Goal: Information Seeking & Learning: Compare options

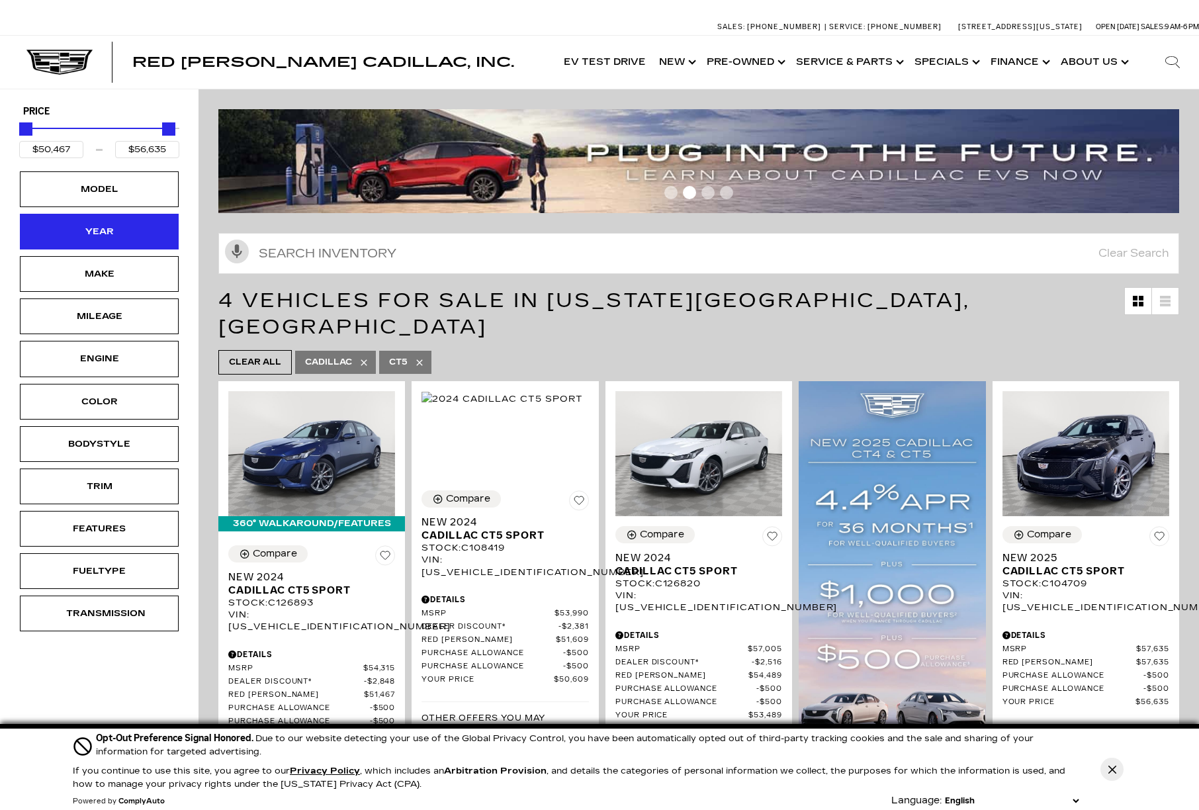
click at [108, 230] on div "Year" at bounding box center [99, 231] width 66 height 15
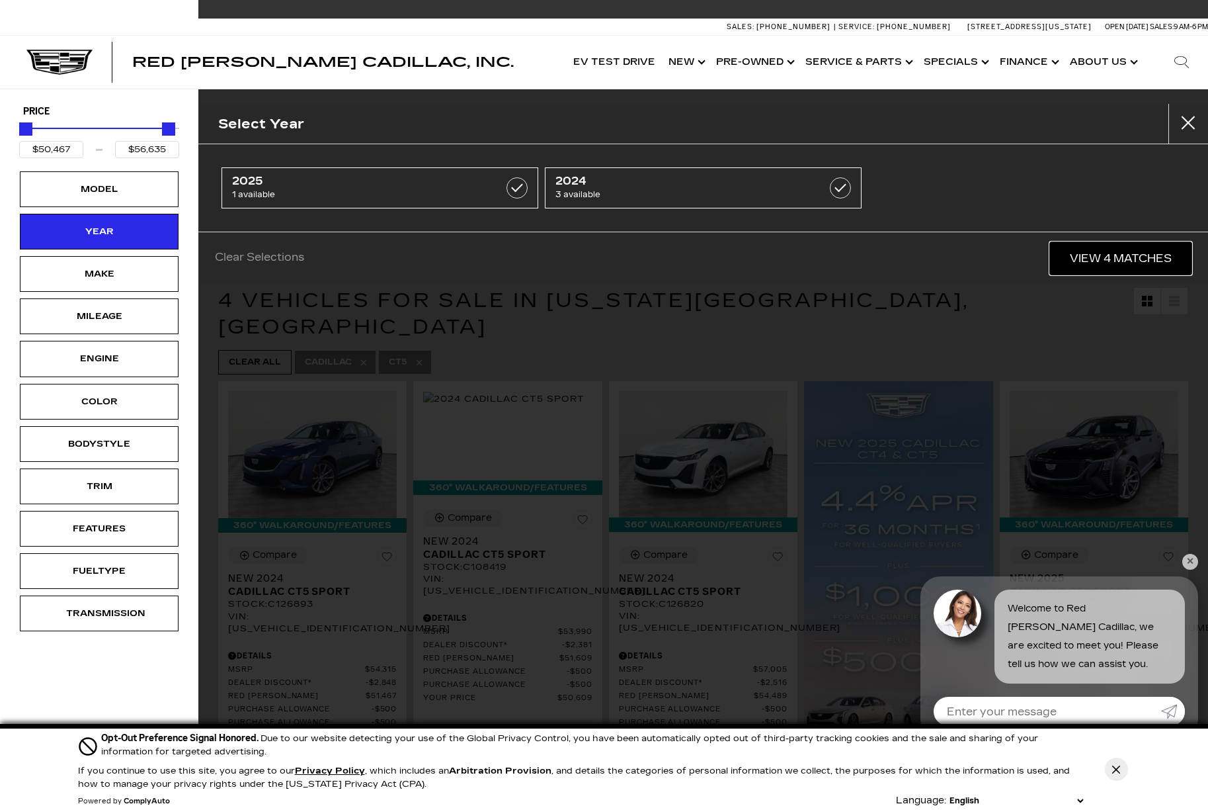
click at [1071, 249] on link "View 4 Matches" at bounding box center [1121, 258] width 142 height 32
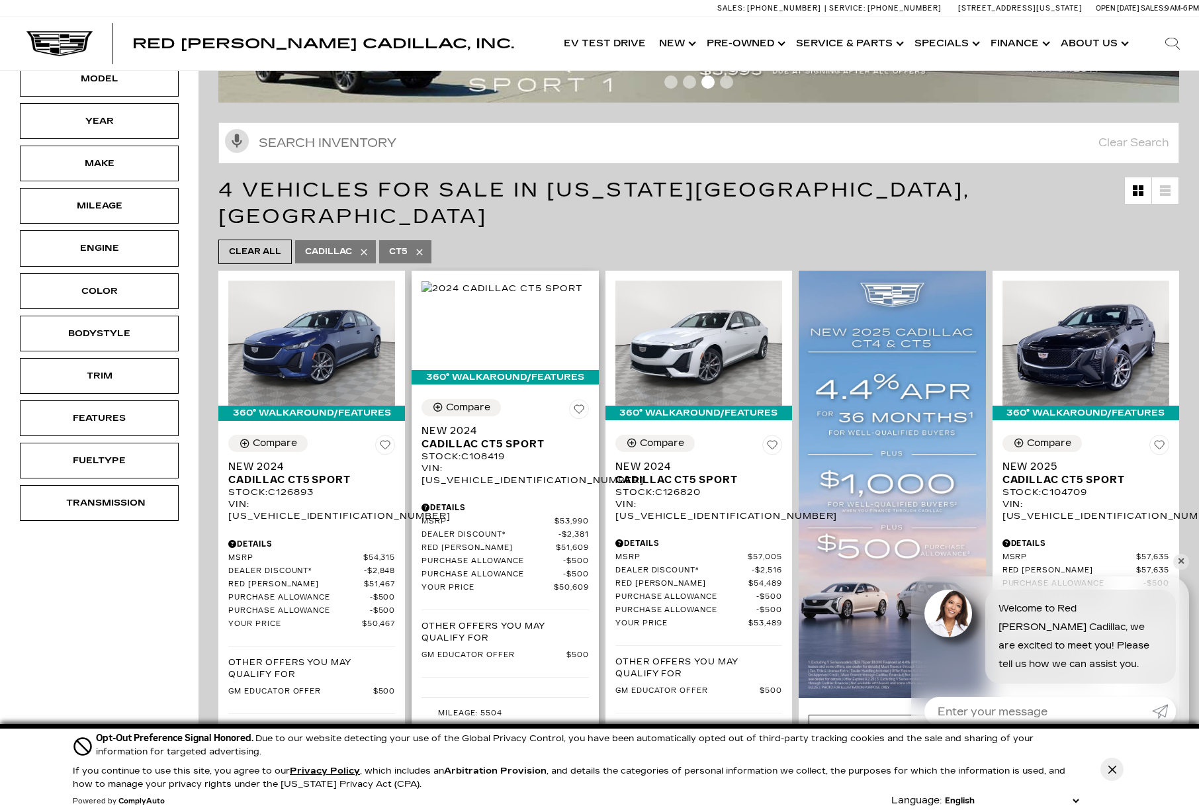
scroll to position [220, 0]
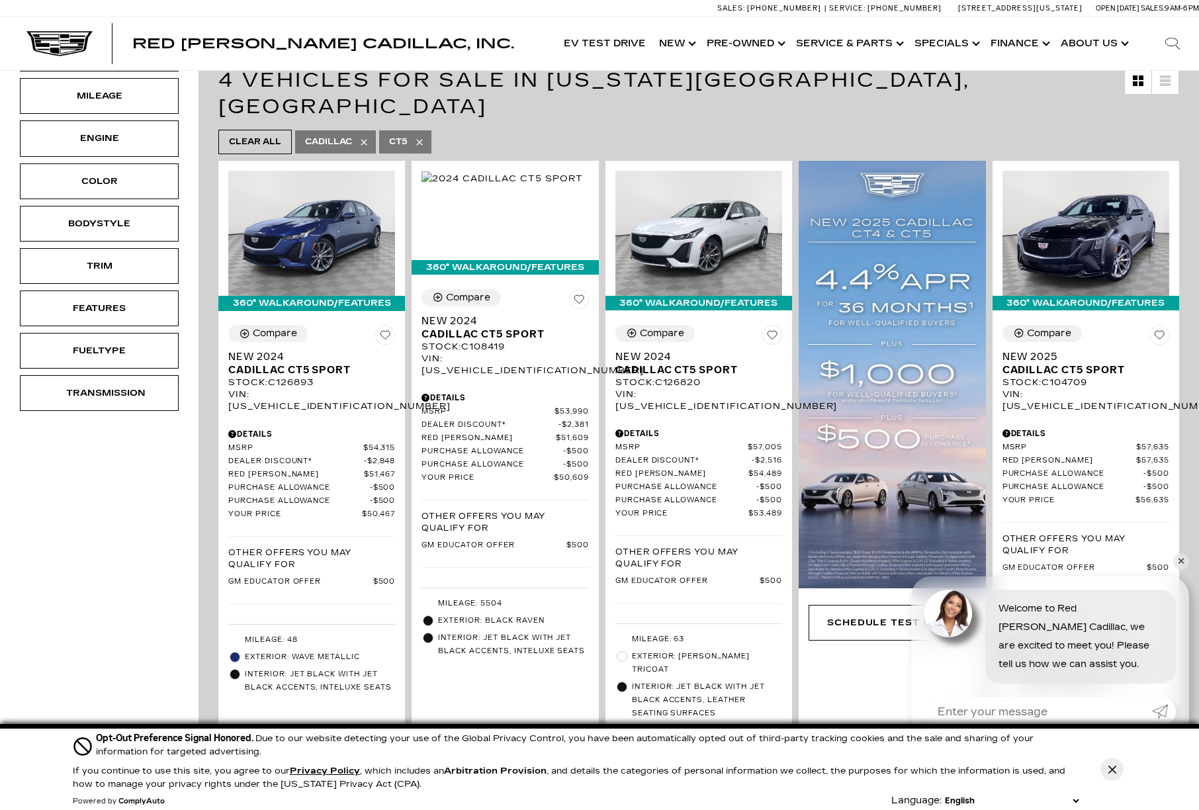
click at [424, 137] on icon at bounding box center [419, 142] width 11 height 11
type input "$45,985"
type input "$158,810"
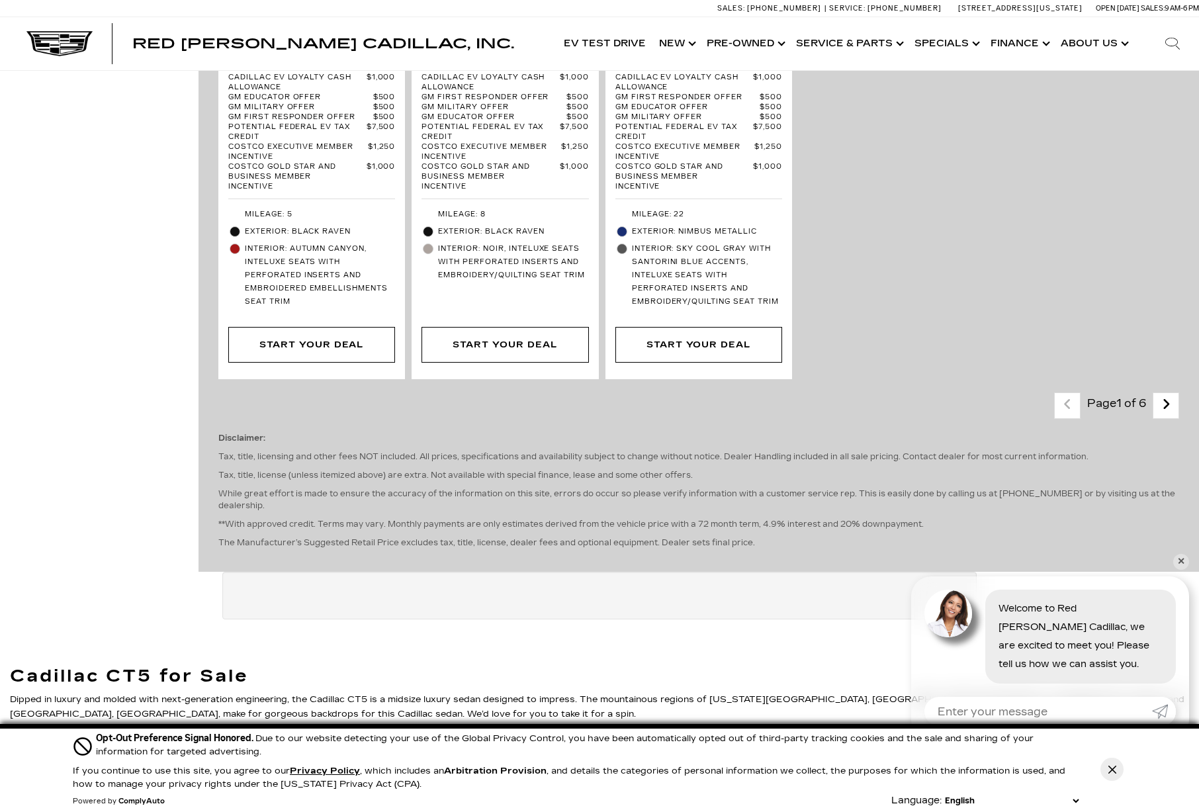
scroll to position [3197, 0]
click at [1170, 393] on icon "next page" at bounding box center [1165, 403] width 9 height 21
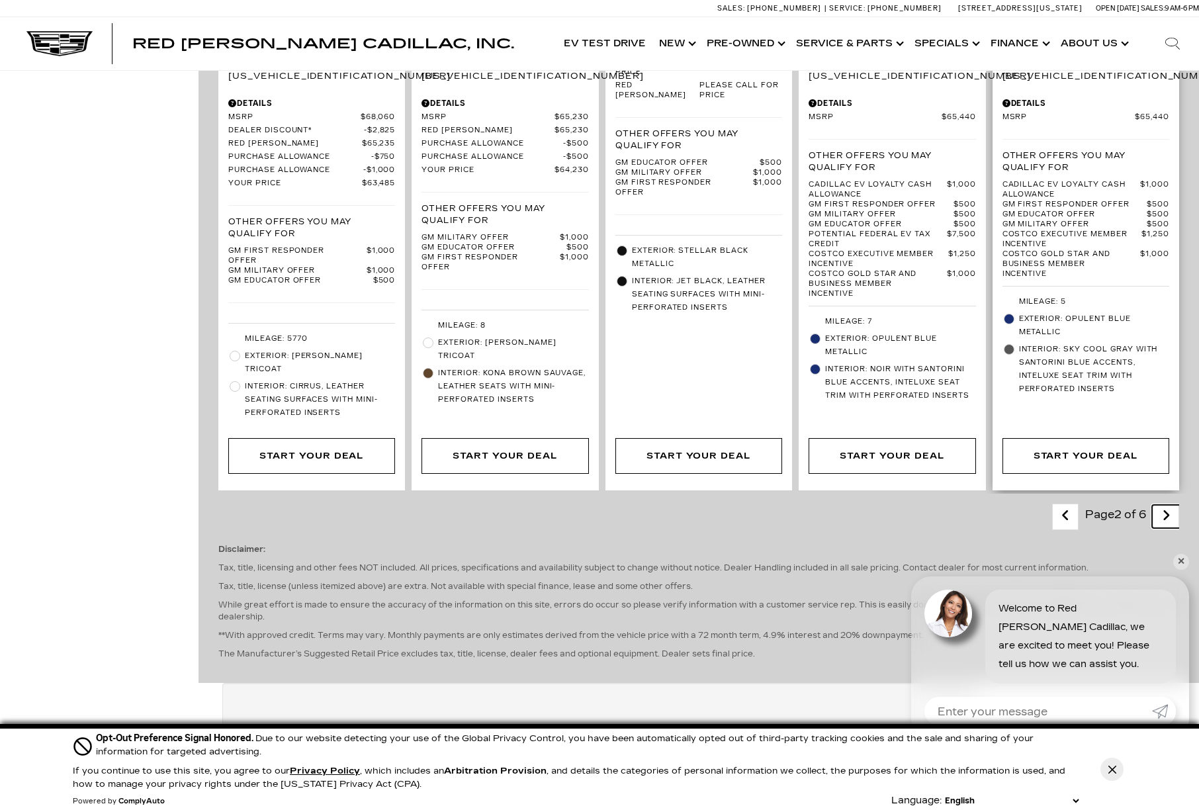
scroll to position [2535, 0]
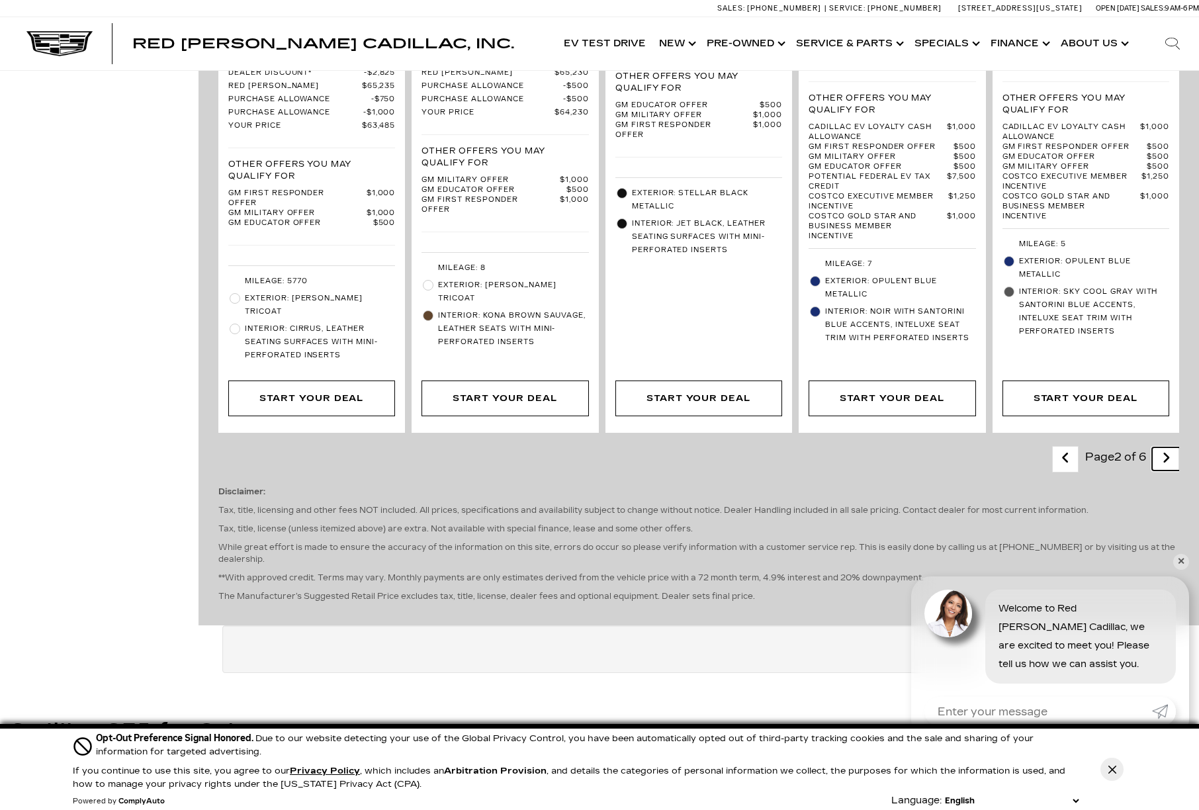
click at [1170, 447] on icon "next page" at bounding box center [1165, 457] width 9 height 21
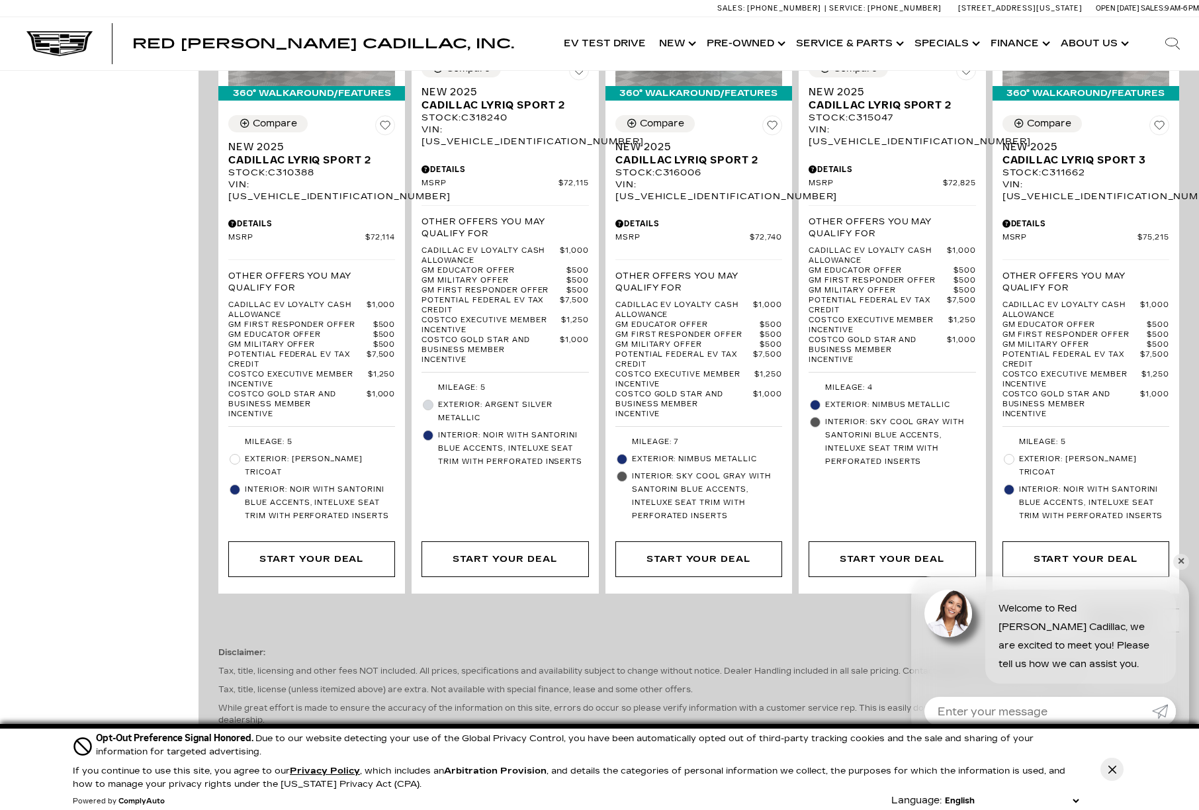
scroll to position [2535, 0]
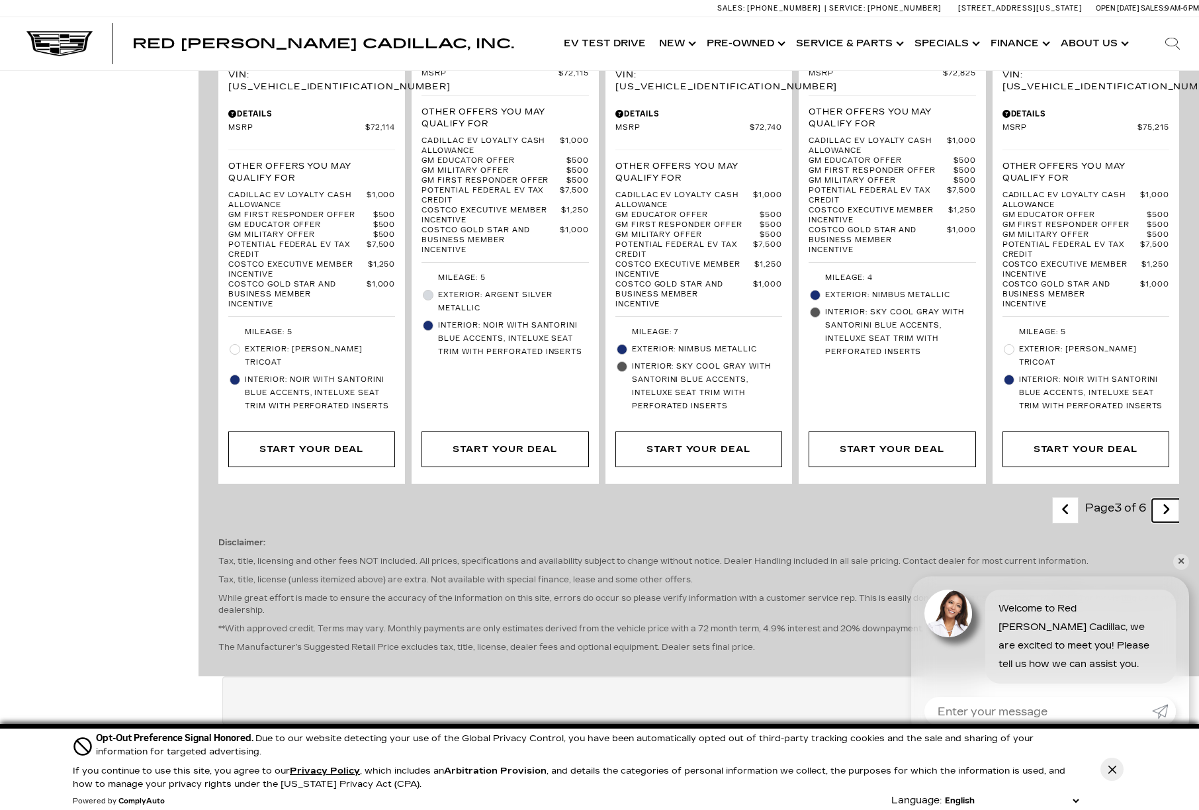
click at [1170, 499] on icon "next page" at bounding box center [1165, 509] width 9 height 21
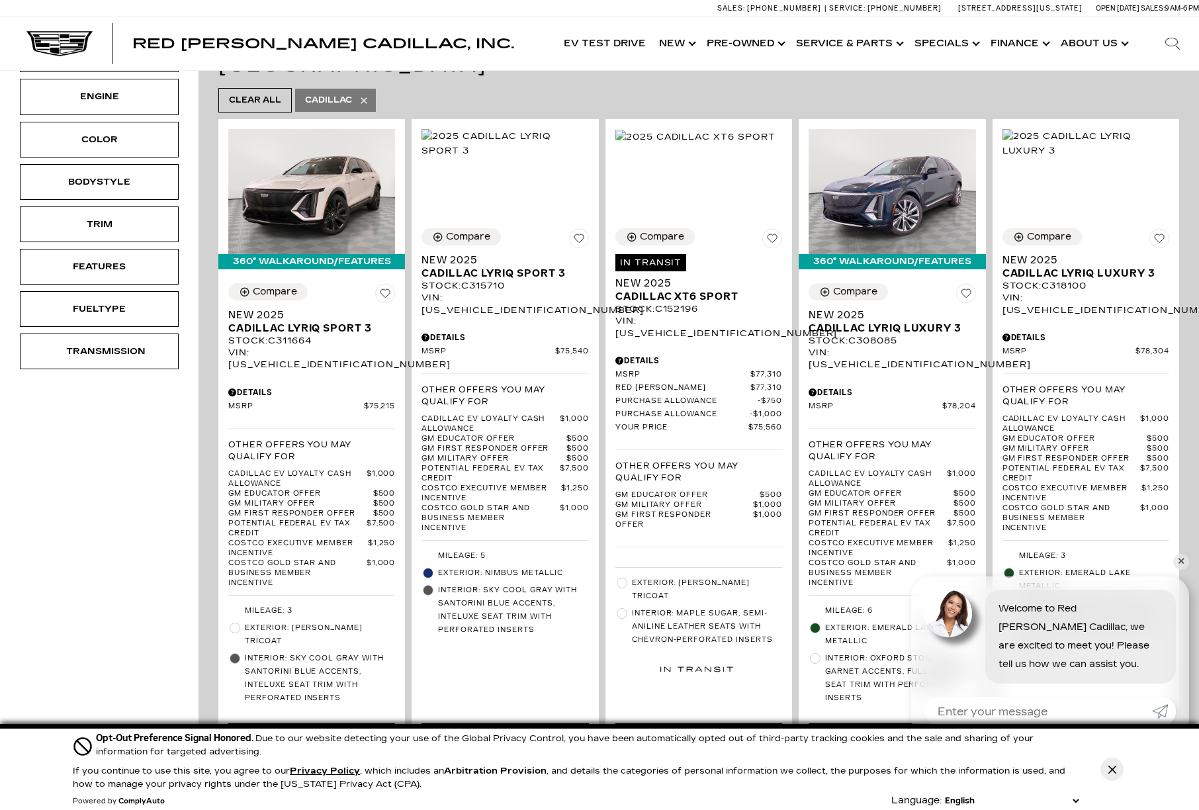
scroll to position [220, 0]
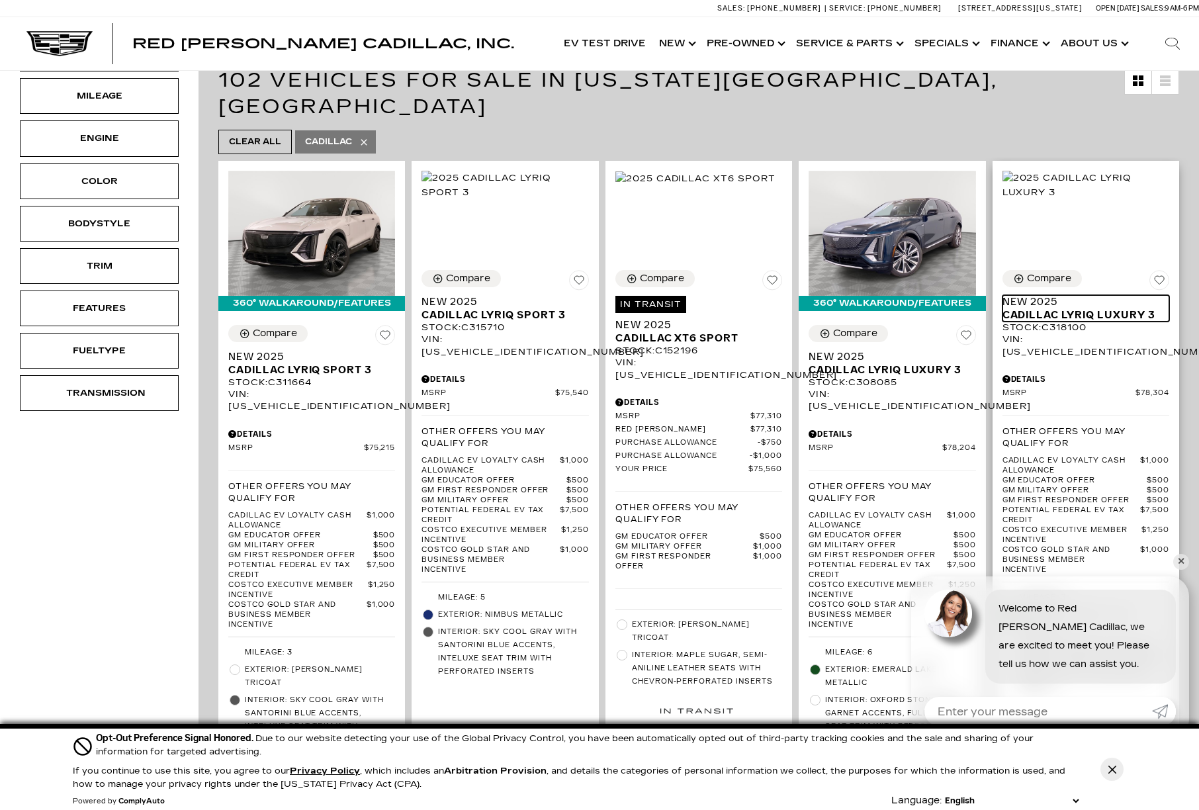
click at [1073, 308] on span "Cadillac LYRIQ Luxury 3" at bounding box center [1080, 314] width 157 height 13
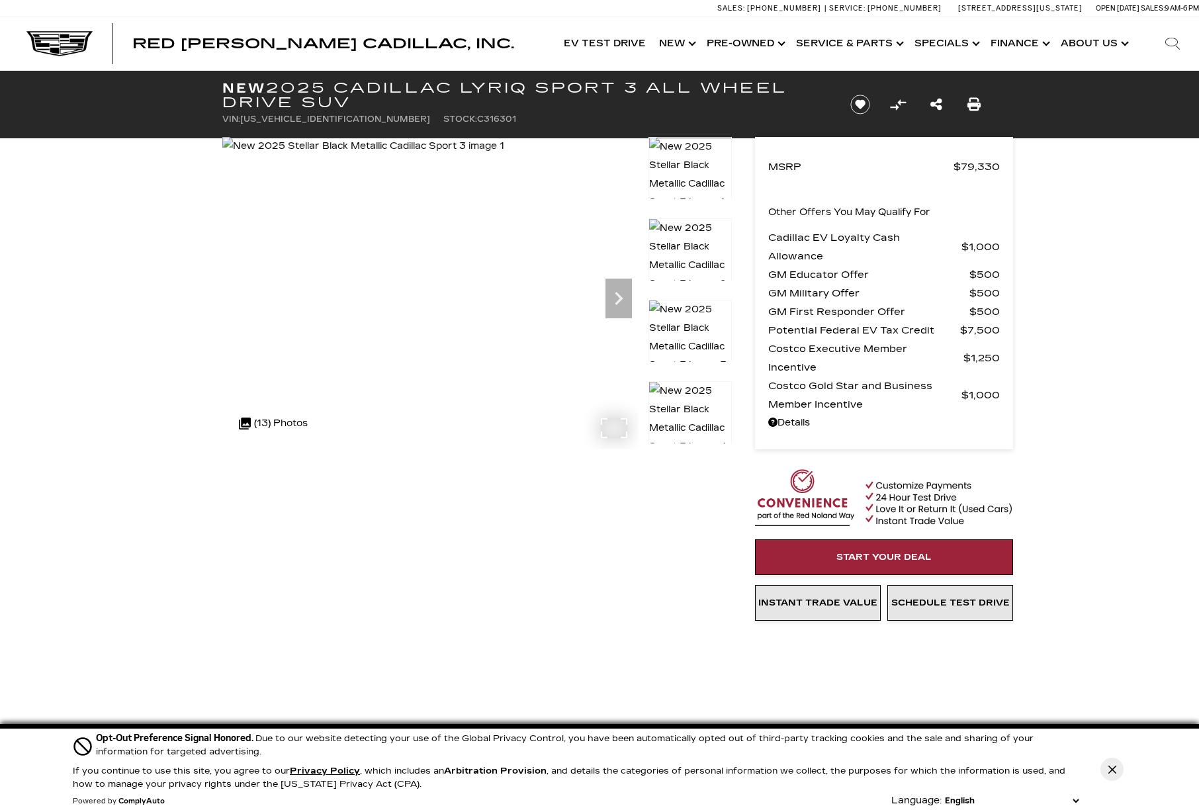
click at [446, 155] on img at bounding box center [363, 146] width 282 height 19
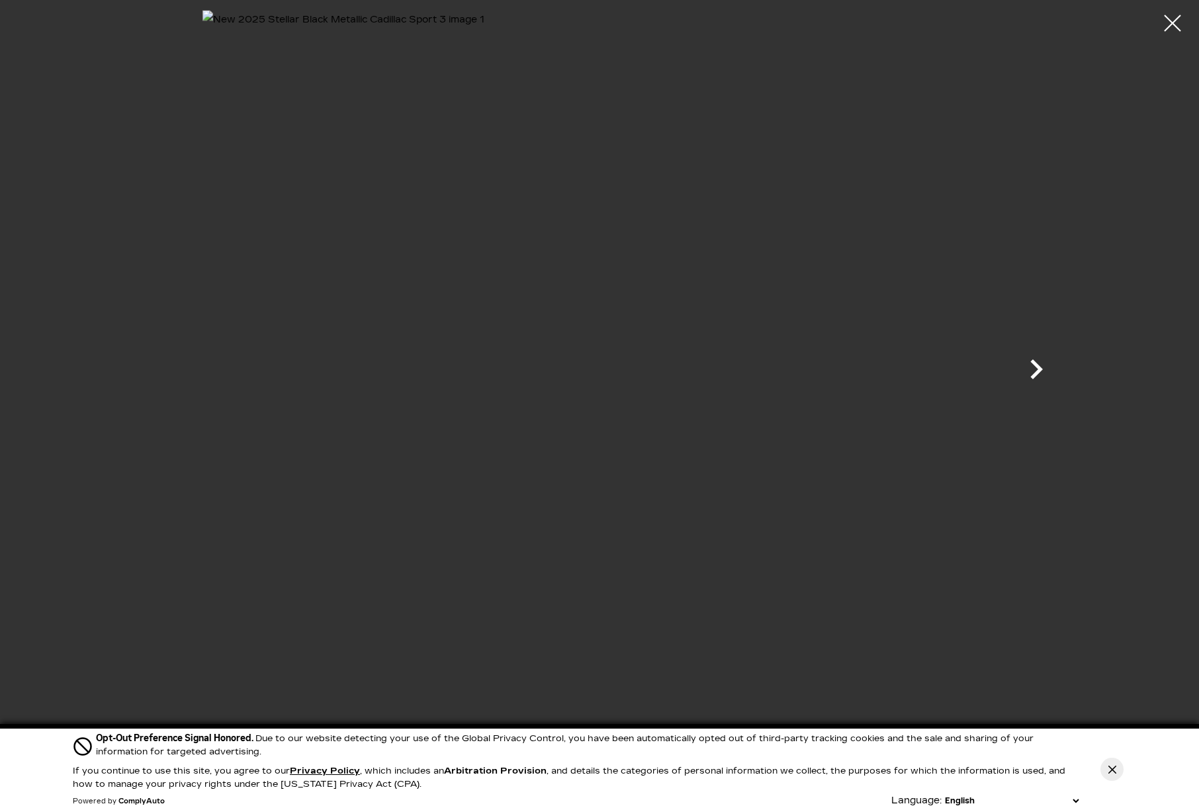
click at [1033, 370] on icon "Next" at bounding box center [1036, 369] width 40 height 40
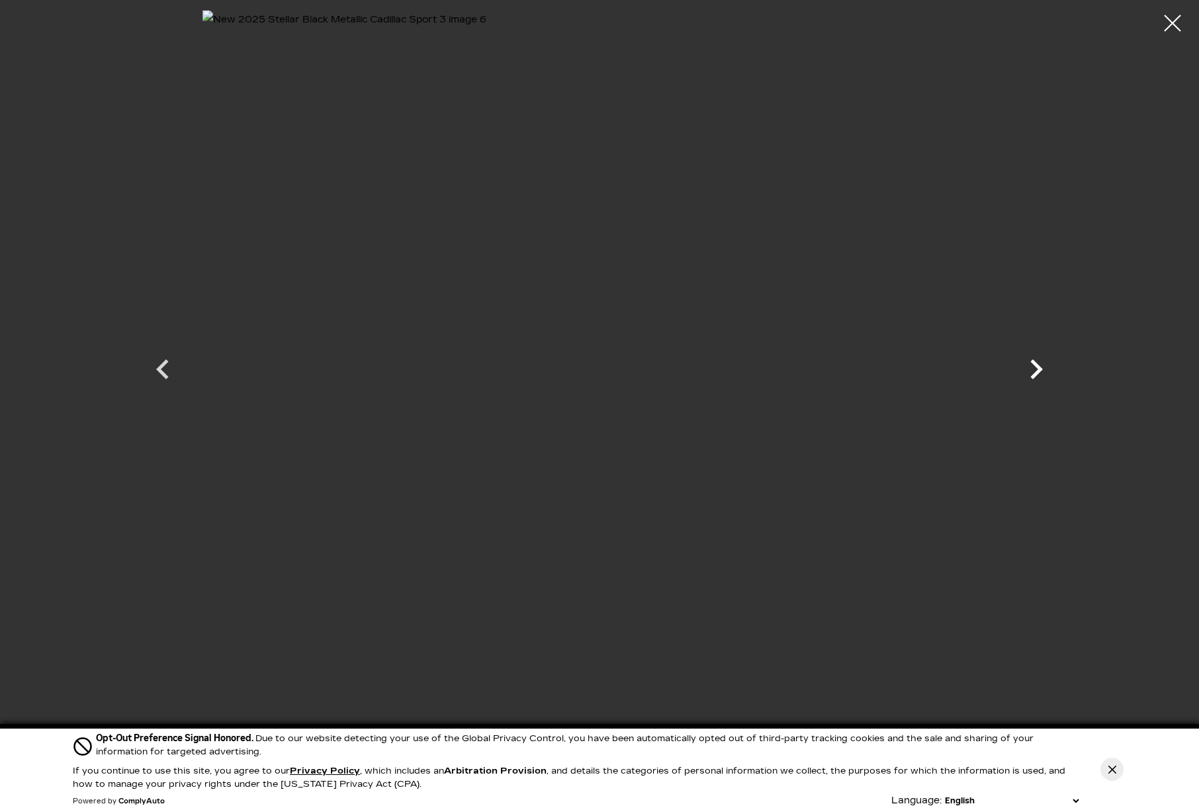
click at [1033, 370] on icon "Next" at bounding box center [1036, 369] width 40 height 40
click at [1034, 370] on icon "Next" at bounding box center [1036, 369] width 40 height 40
click at [1170, 26] on div at bounding box center [1172, 23] width 35 height 35
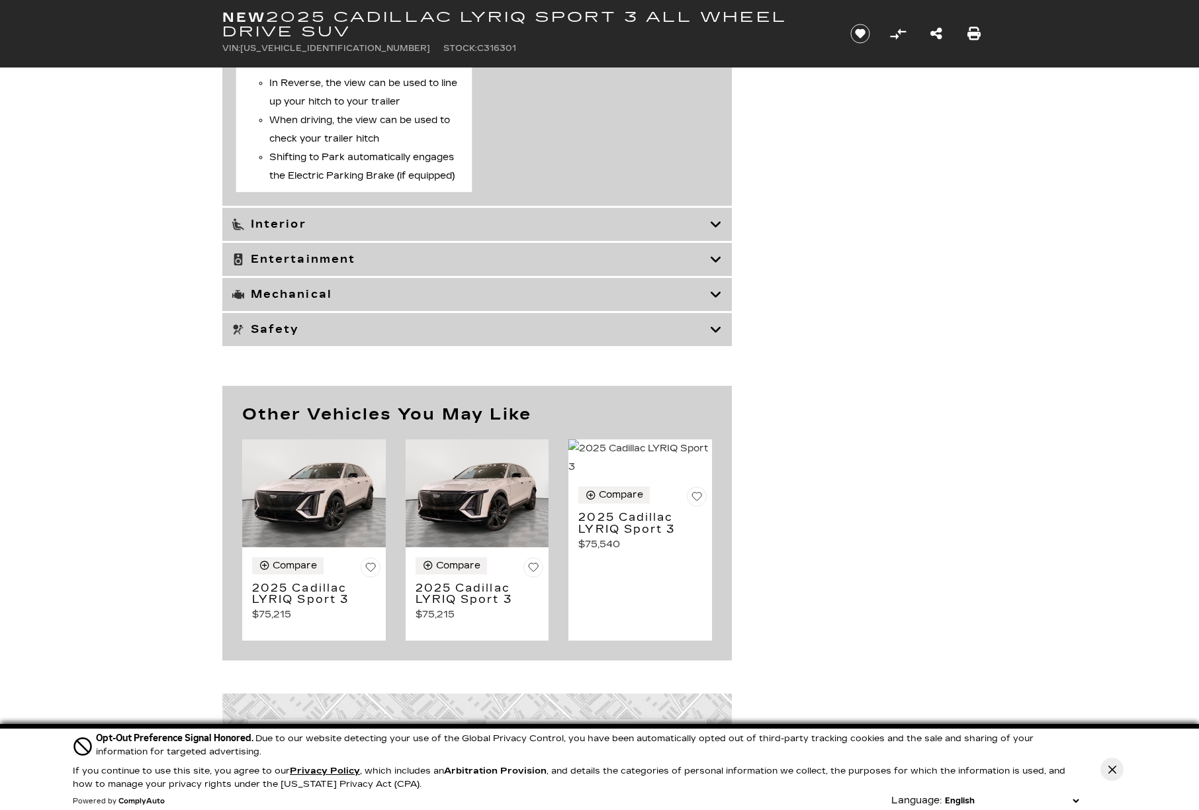
scroll to position [6394, 0]
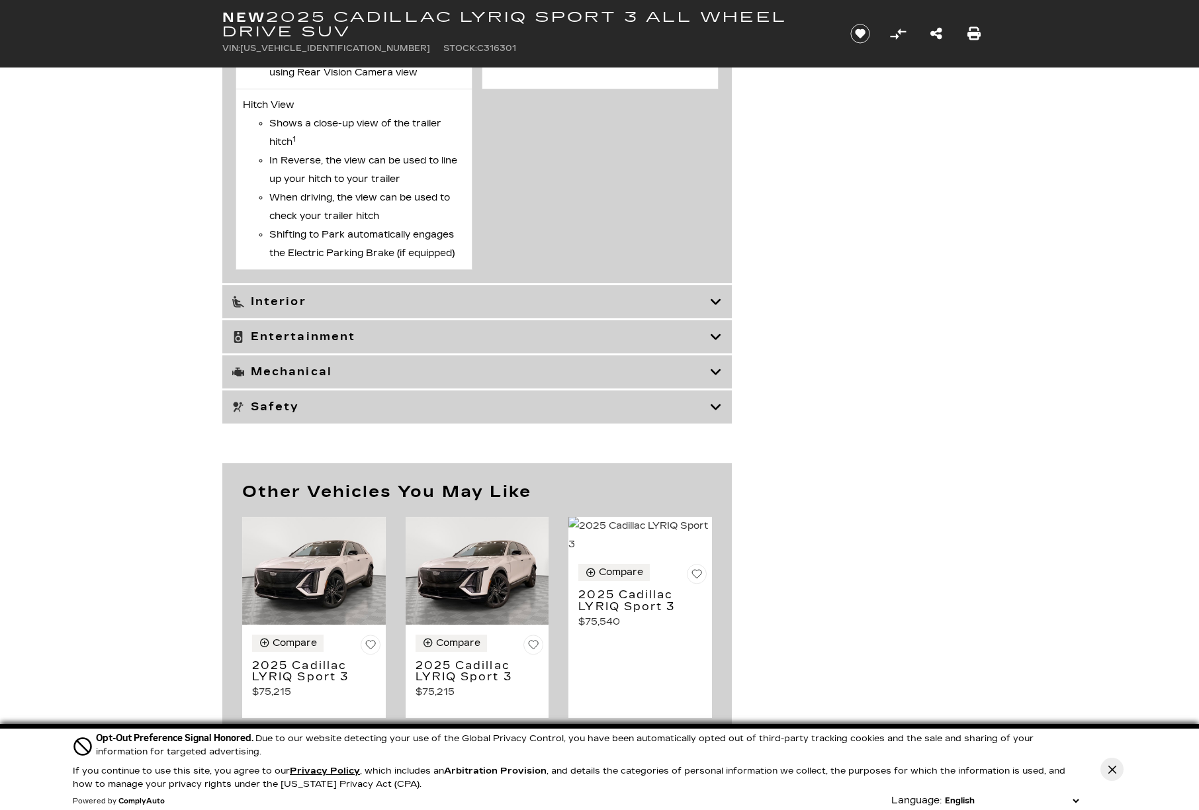
click at [335, 415] on div "Safety" at bounding box center [476, 406] width 509 height 33
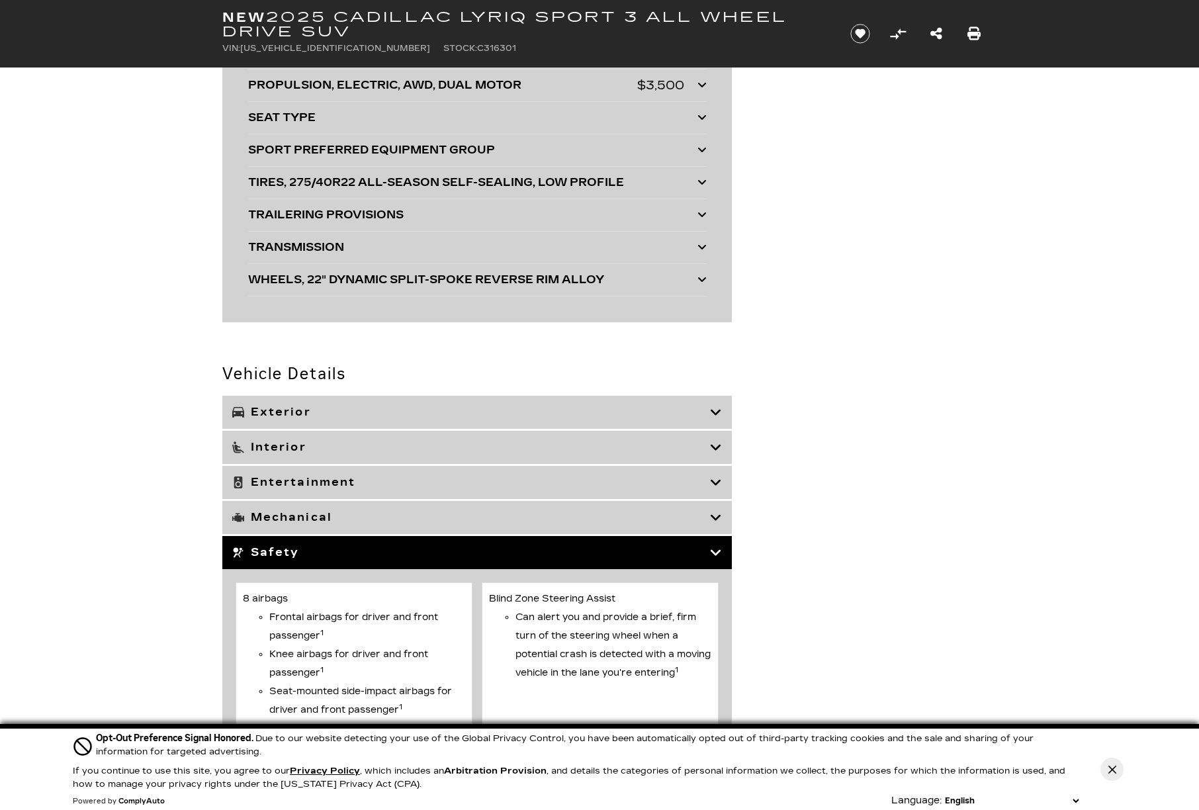
scroll to position [3969, 0]
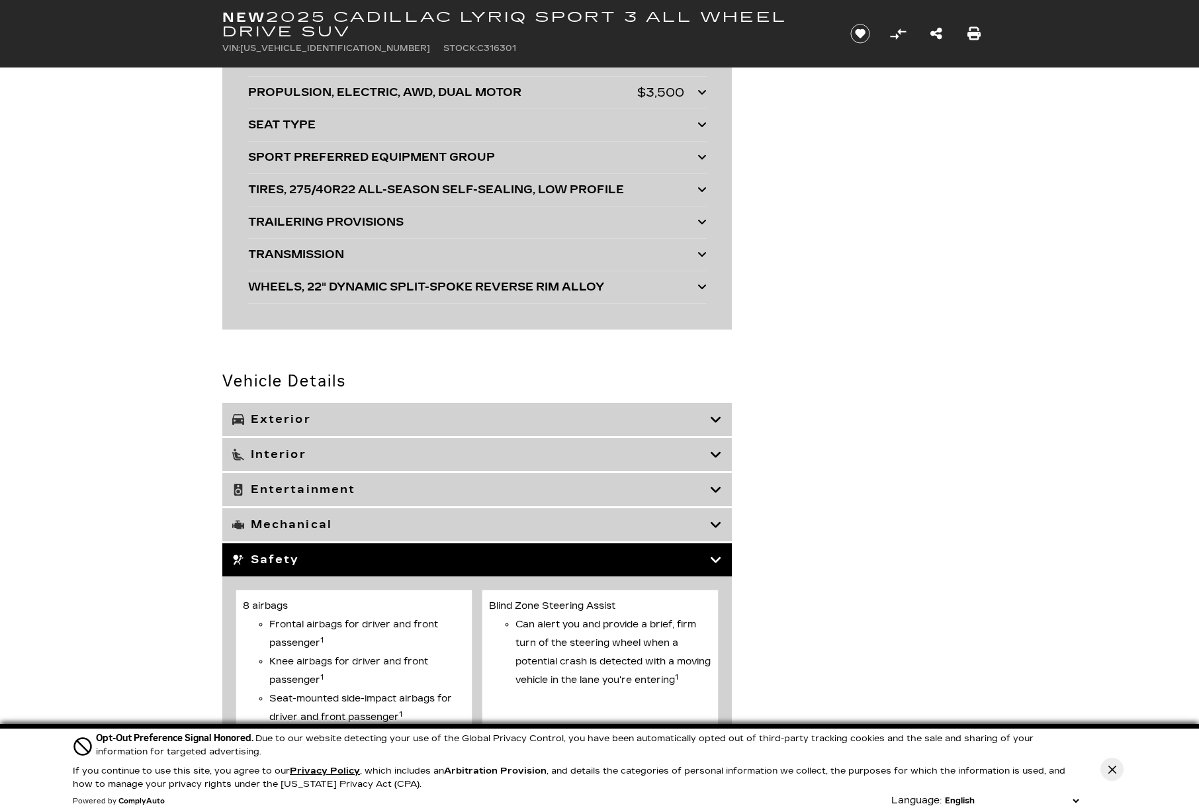
click at [326, 520] on h3 "Mechanical" at bounding box center [471, 524] width 478 height 13
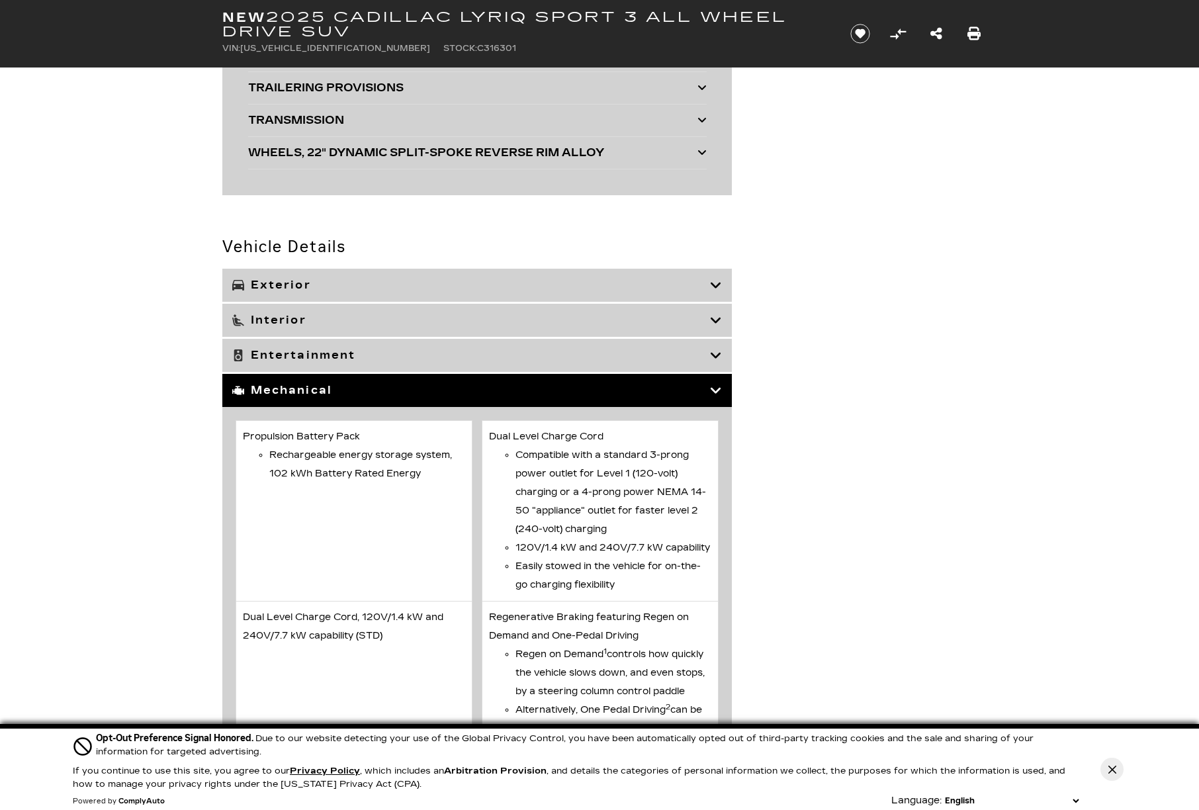
scroll to position [4079, 0]
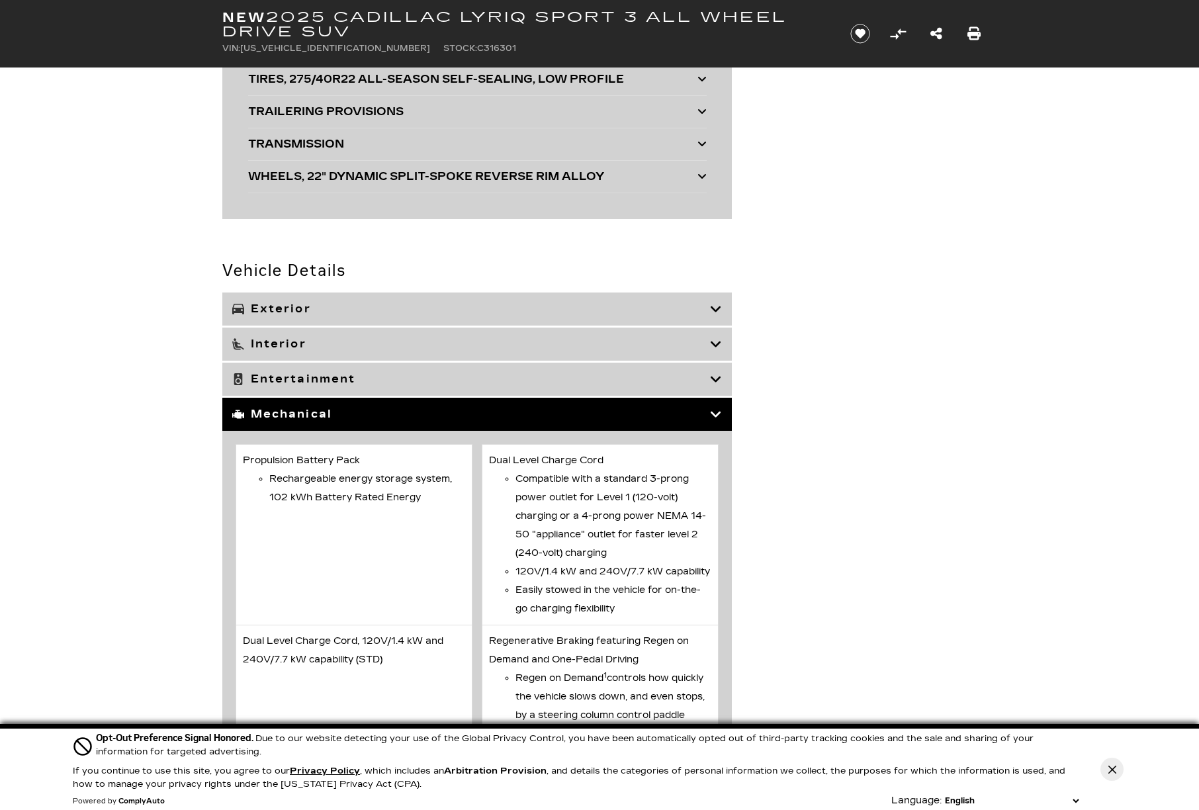
click at [283, 381] on h3 "Entertainment" at bounding box center [471, 378] width 478 height 13
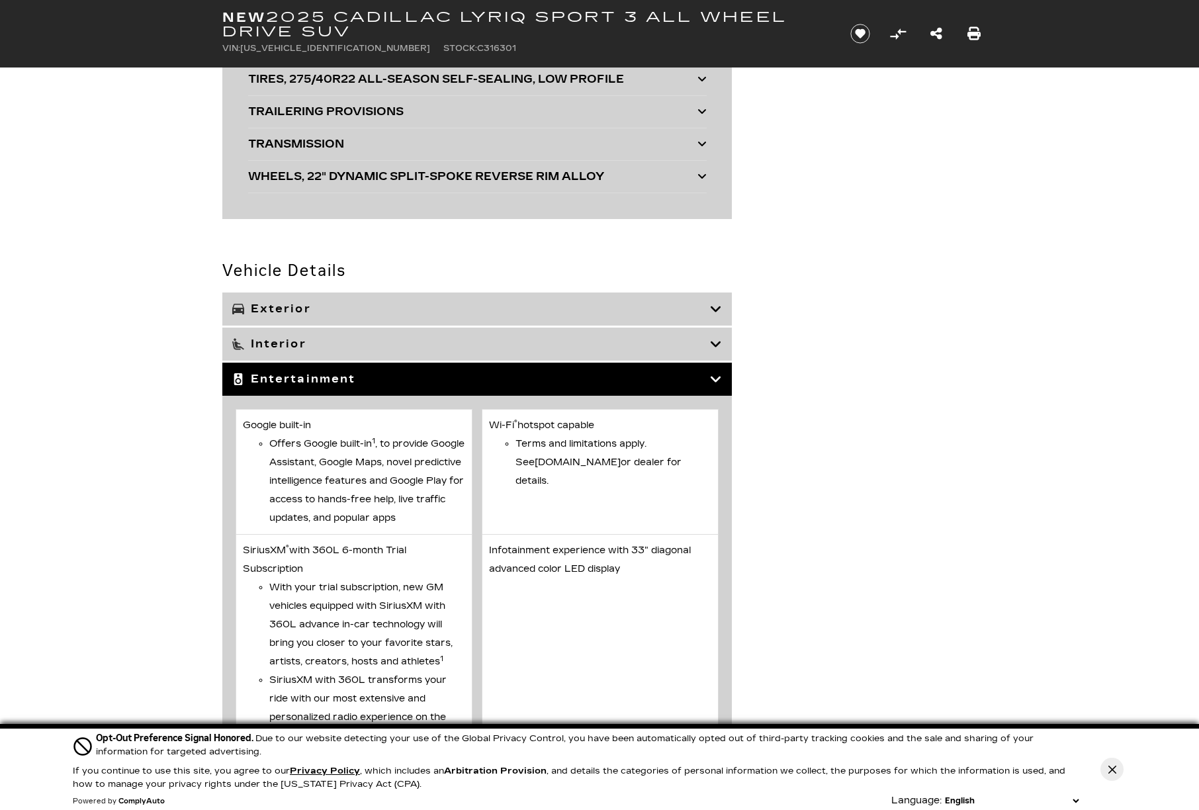
click at [339, 342] on h3 "Interior" at bounding box center [471, 343] width 478 height 13
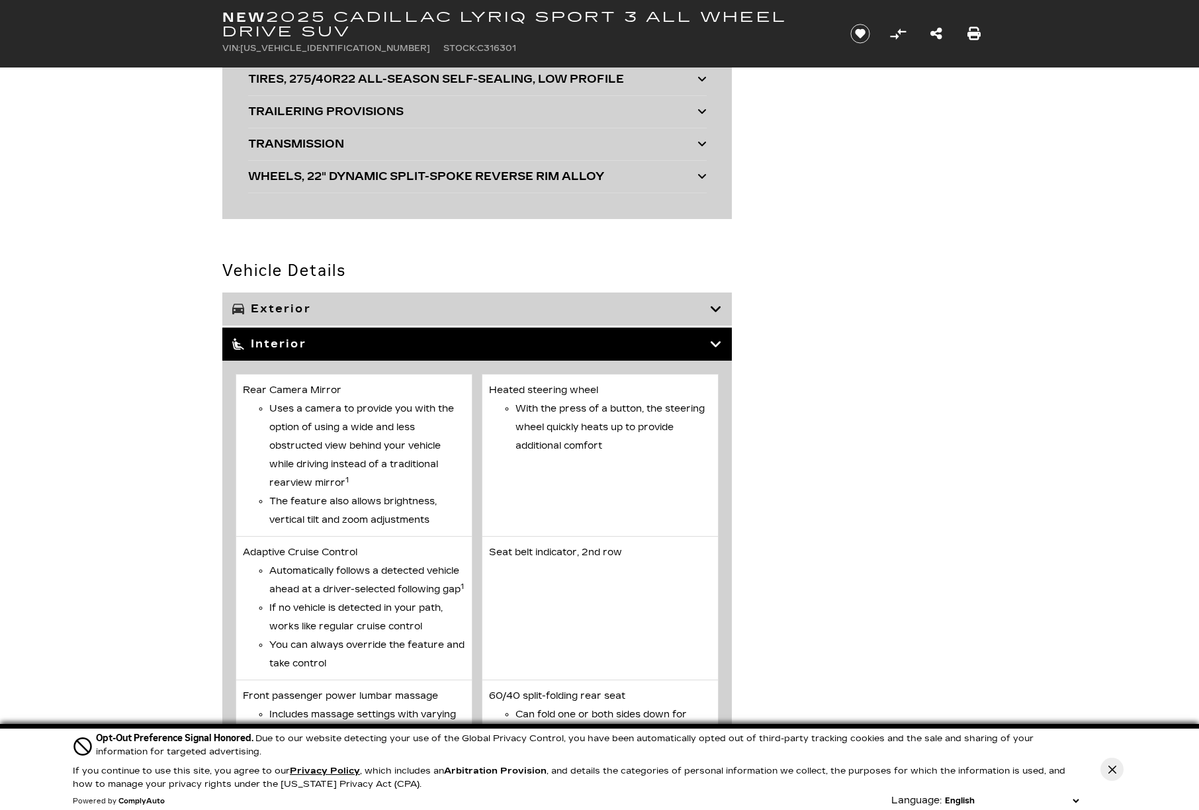
click at [355, 314] on h3 "Exterior" at bounding box center [471, 308] width 478 height 13
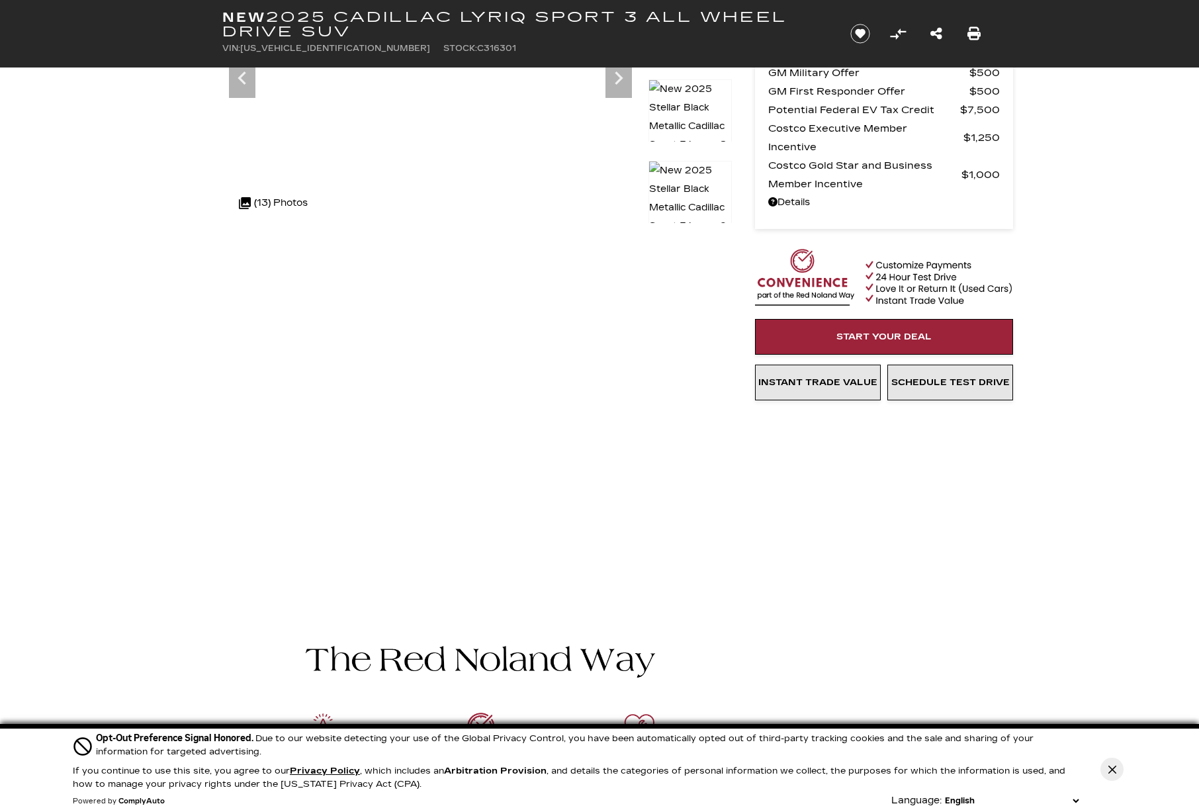
scroll to position [0, 0]
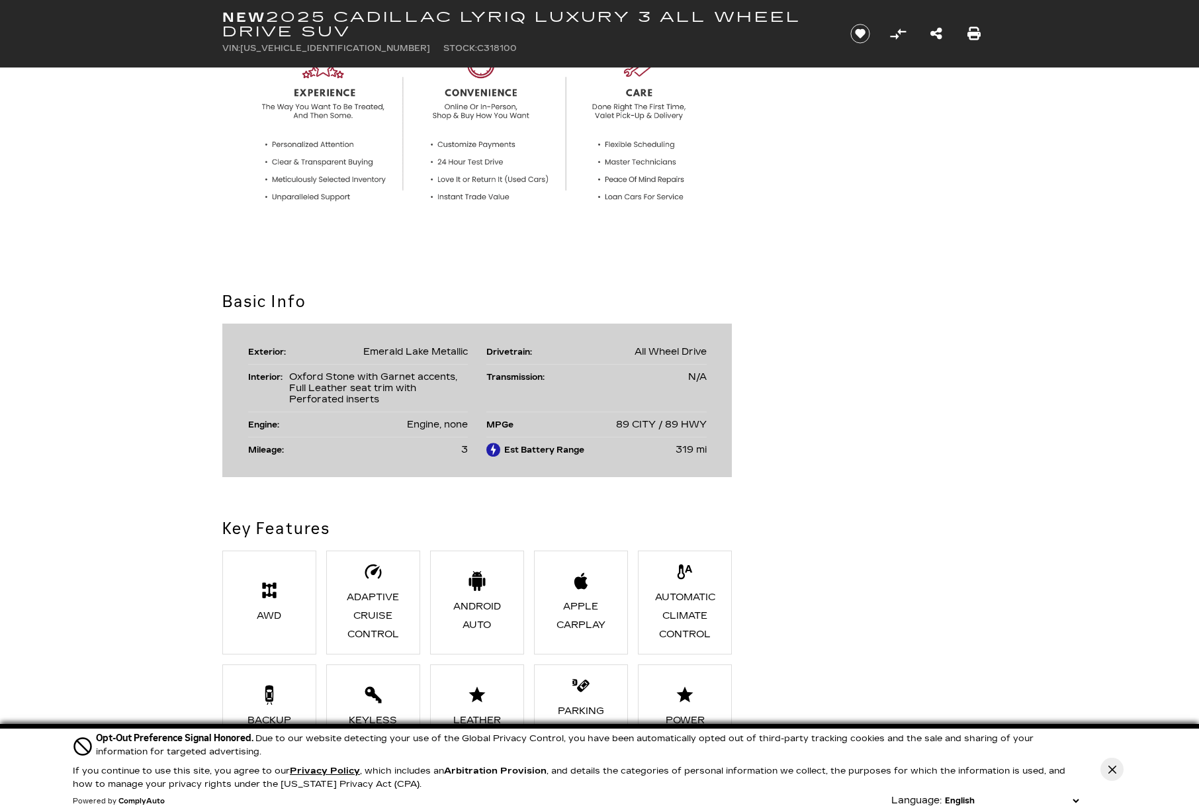
scroll to position [110, 0]
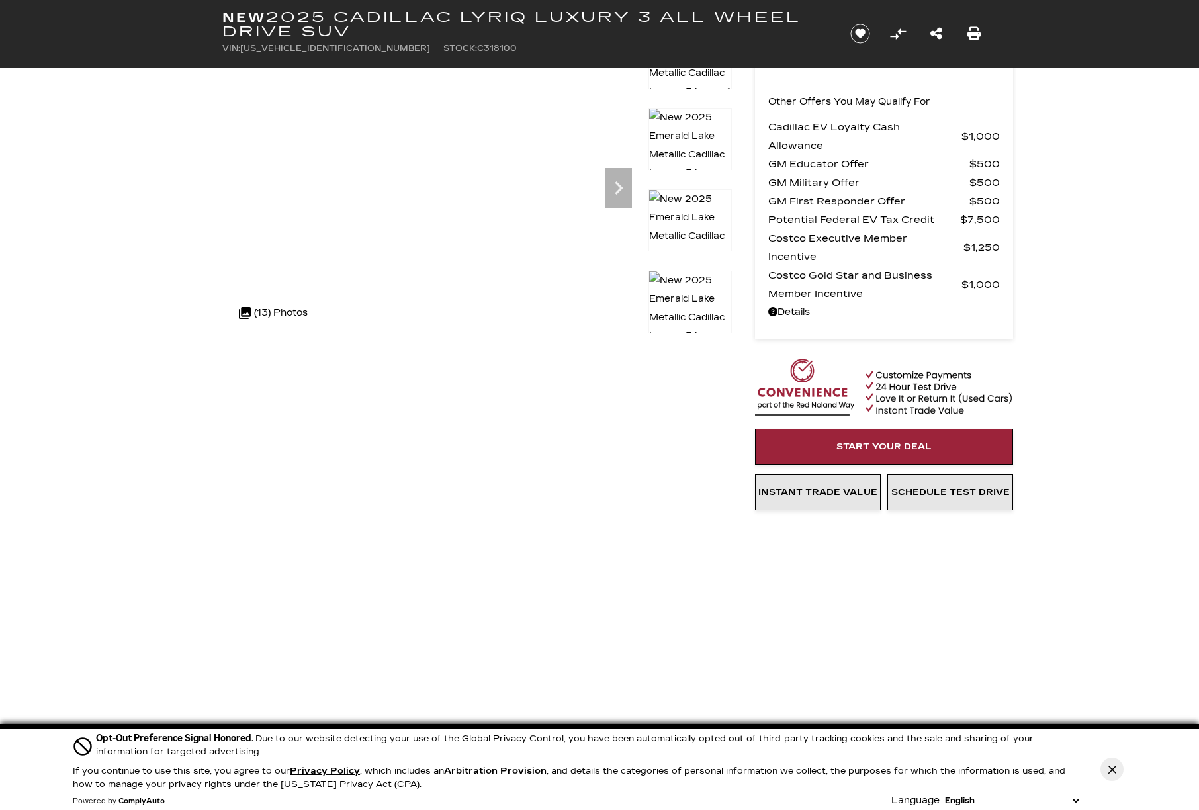
click at [797, 309] on link "Details New 2025 Cadillac LYRIQ Luxury 3 All Wheel Drive SUV" at bounding box center [884, 312] width 232 height 19
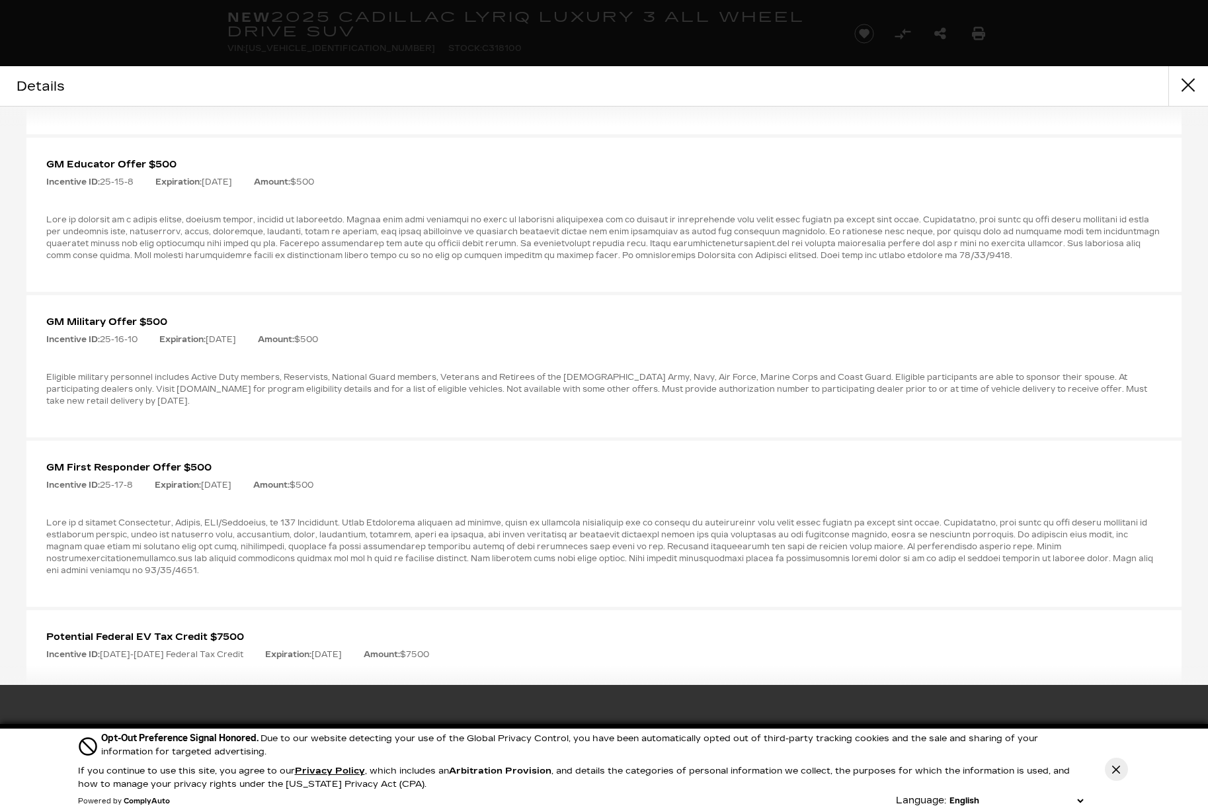
scroll to position [441, 0]
drag, startPoint x: 67, startPoint y: 434, endPoint x: 184, endPoint y: 435, distance: 116.4
click at [184, 406] on p "Eligible military personnel includes Active Duty members, Reservists, National …" at bounding box center [604, 388] width 1116 height 36
click at [203, 406] on p "Eligible military personnel includes Active Duty members, Reservists, National …" at bounding box center [604, 388] width 1116 height 36
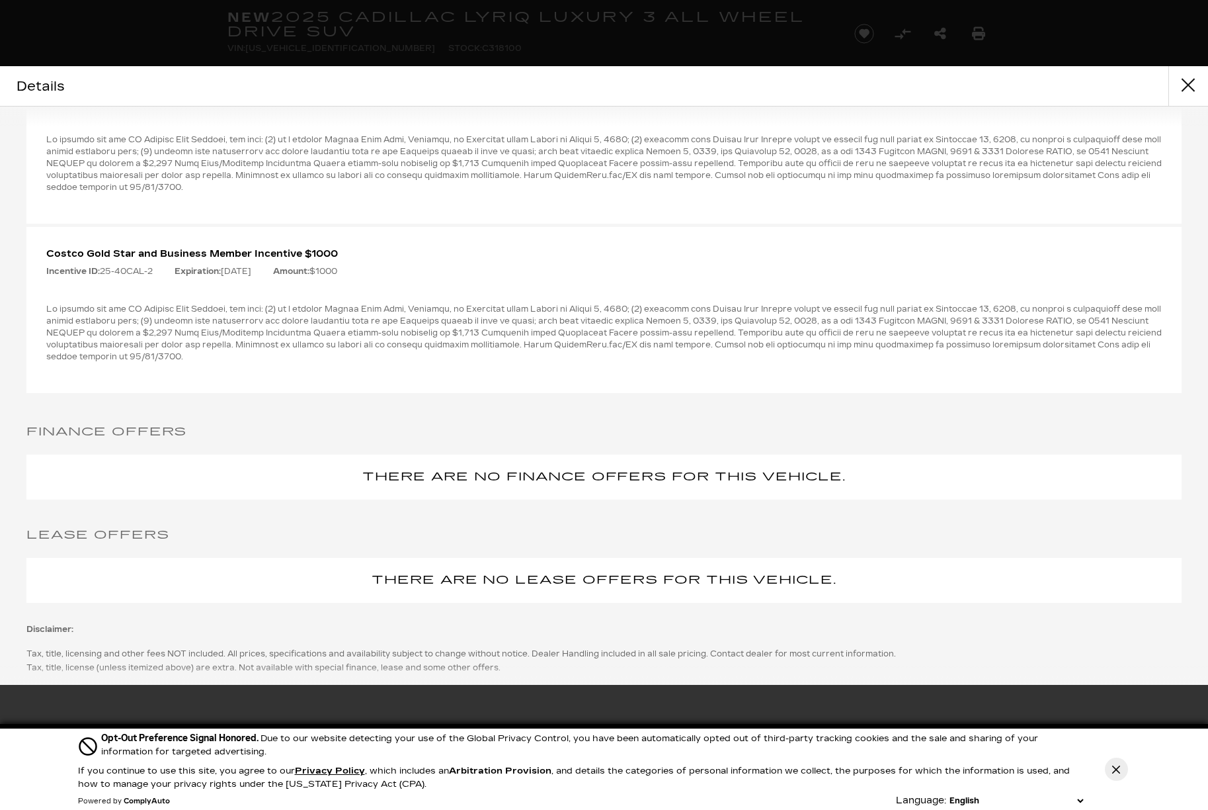
scroll to position [1130, 0]
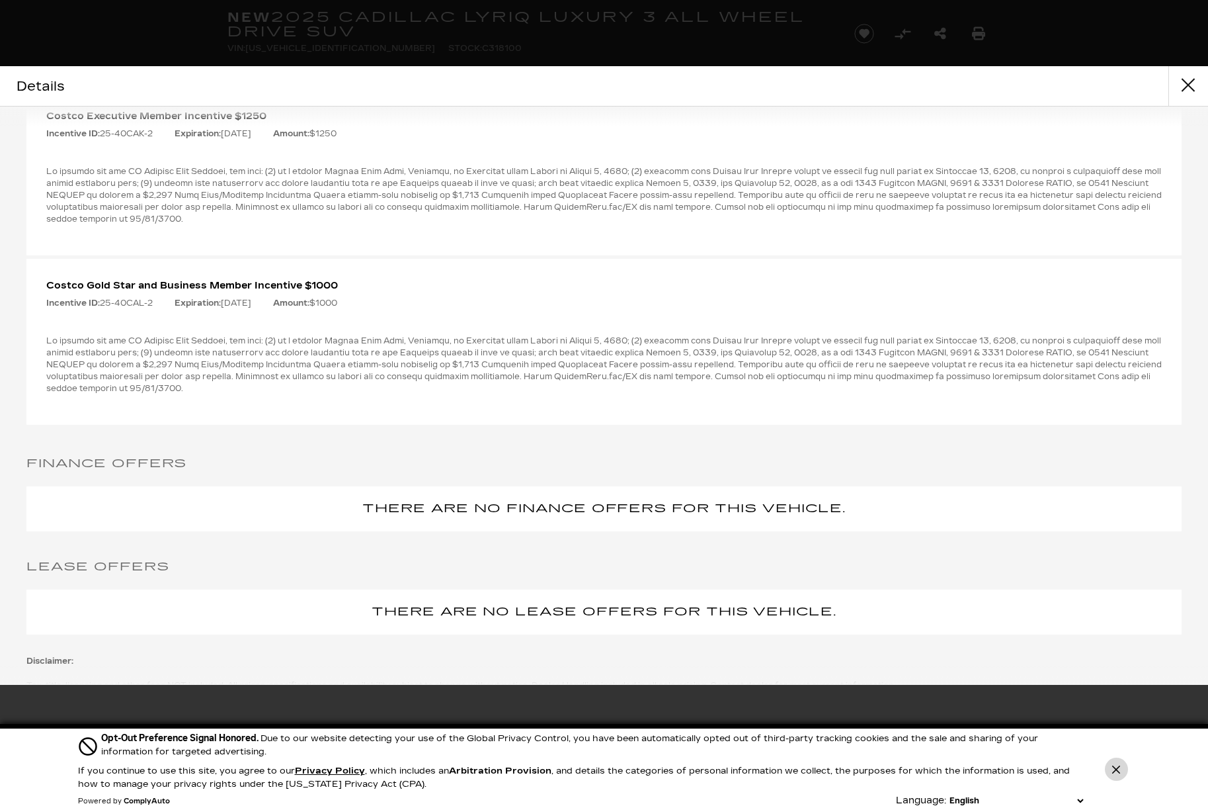
click at [1120, 767] on icon "Close Button" at bounding box center [1117, 769] width 8 height 8
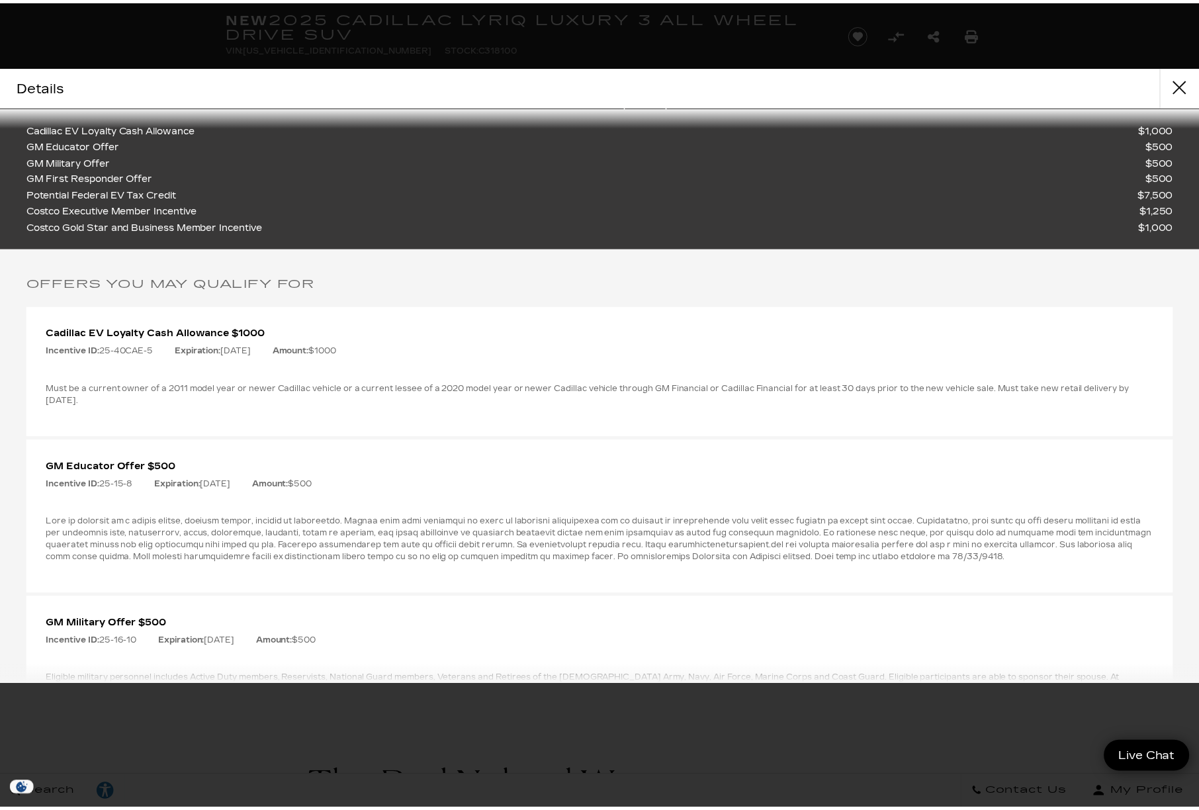
scroll to position [0, 0]
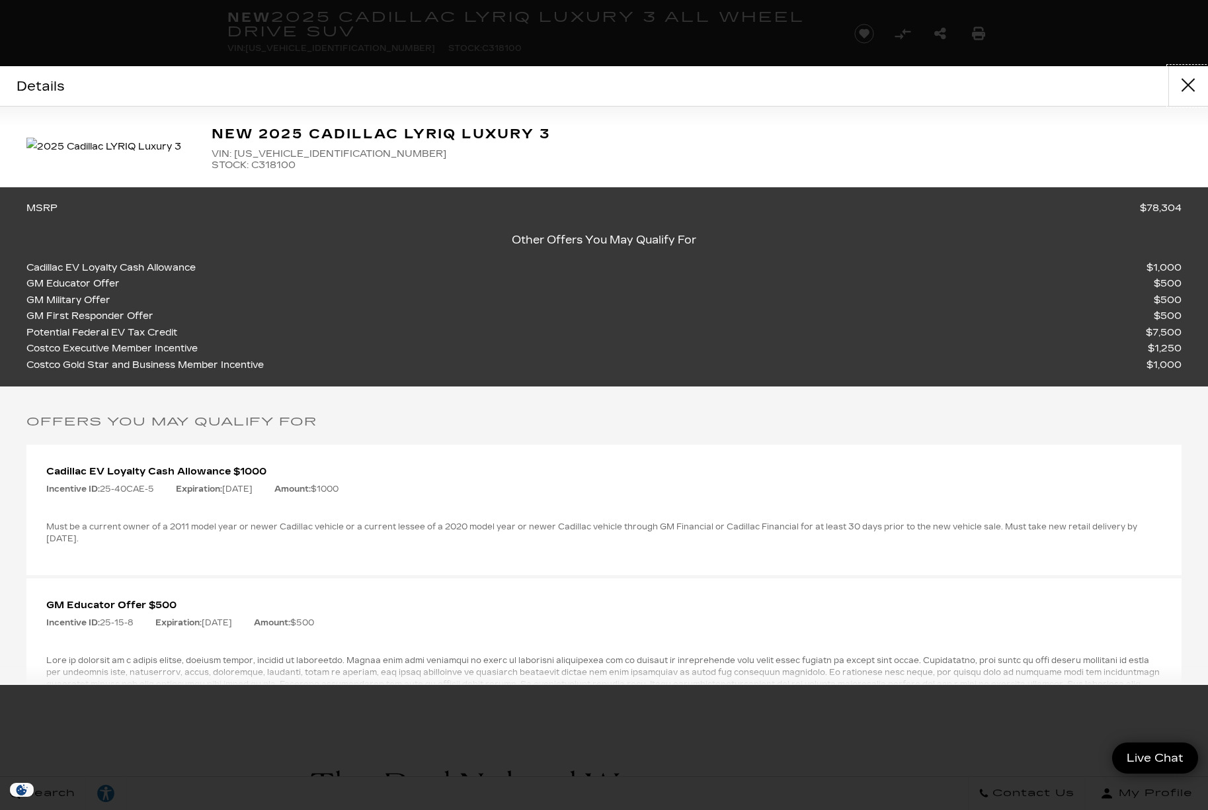
click at [1188, 94] on button "close" at bounding box center [1189, 86] width 40 height 40
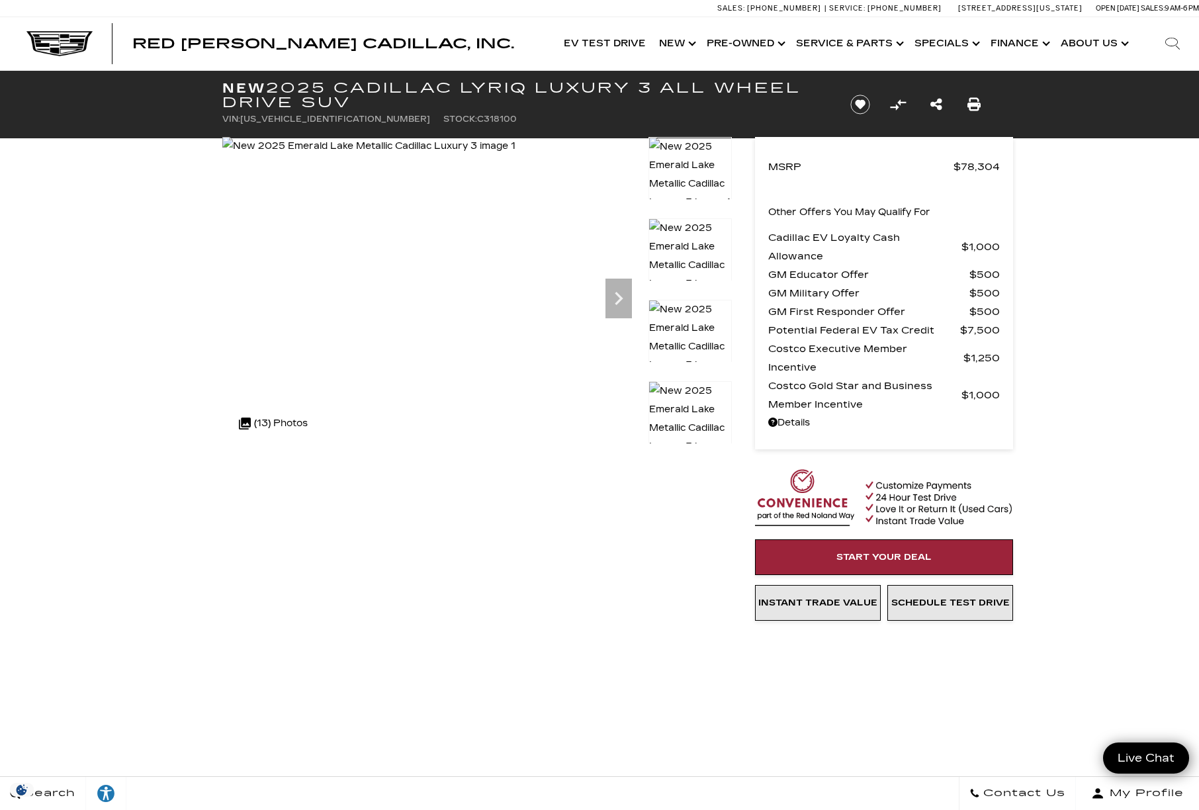
click at [1011, 45] on link "Show Finance" at bounding box center [1019, 43] width 70 height 53
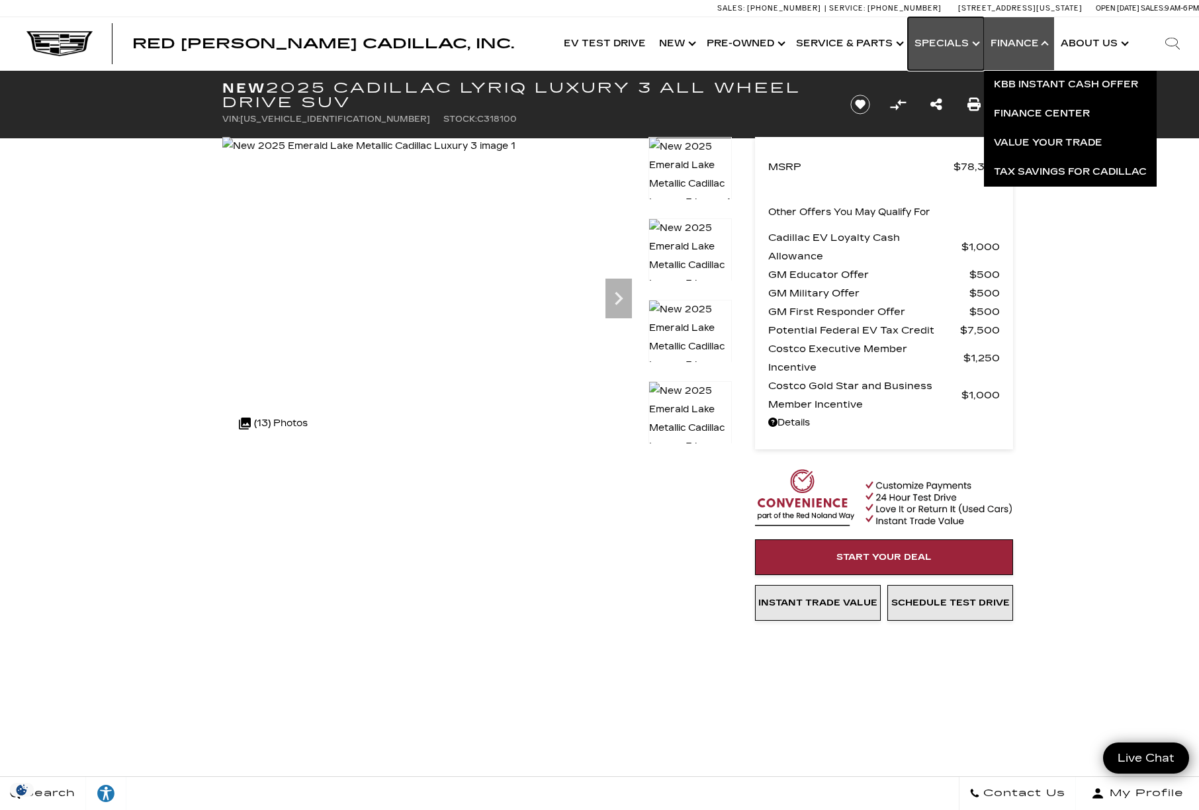
click at [945, 44] on link "Show Specials" at bounding box center [945, 43] width 76 height 53
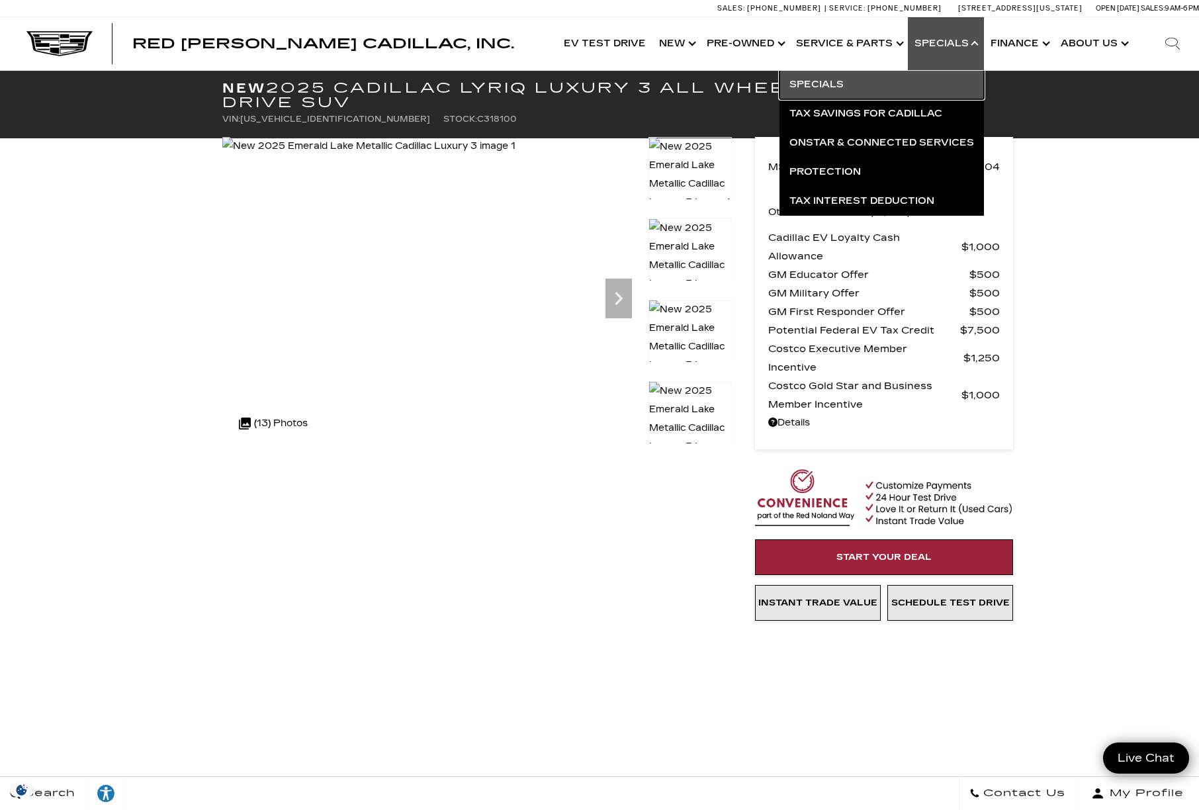
click at [835, 87] on link "Specials" at bounding box center [881, 84] width 204 height 29
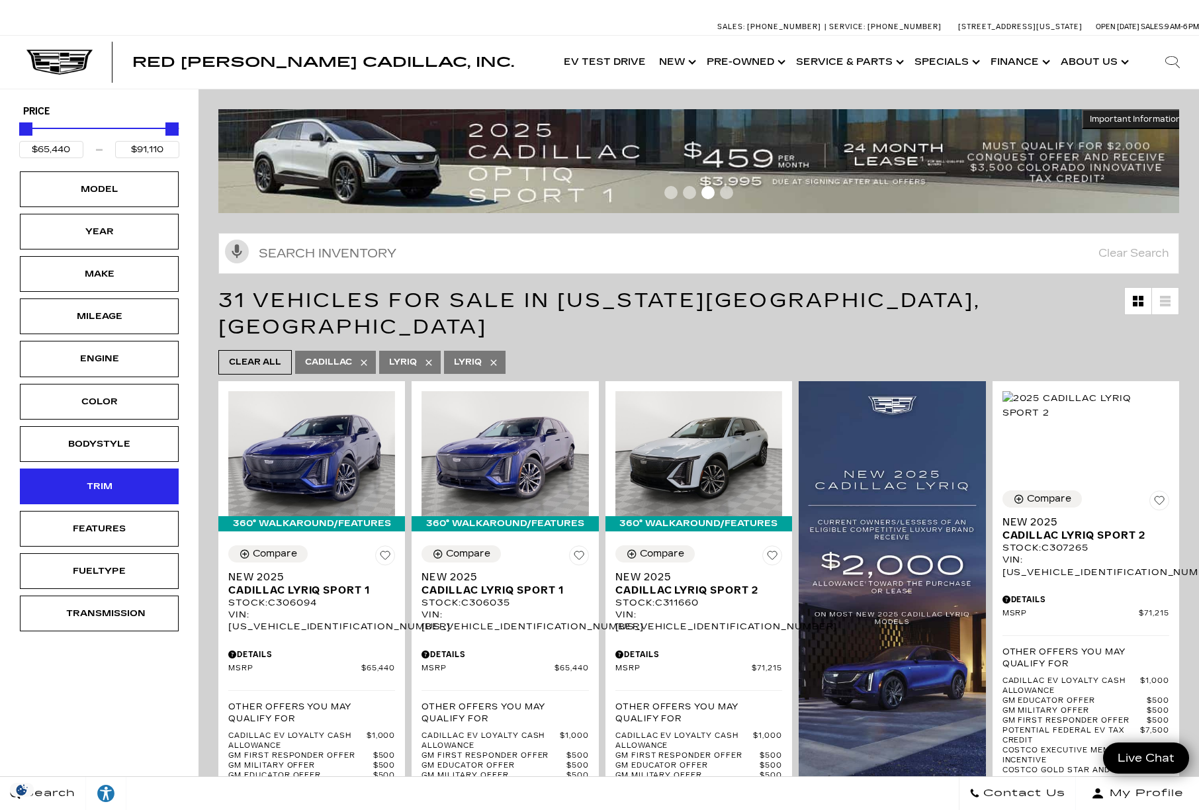
click at [99, 503] on div "Trim" at bounding box center [99, 486] width 159 height 36
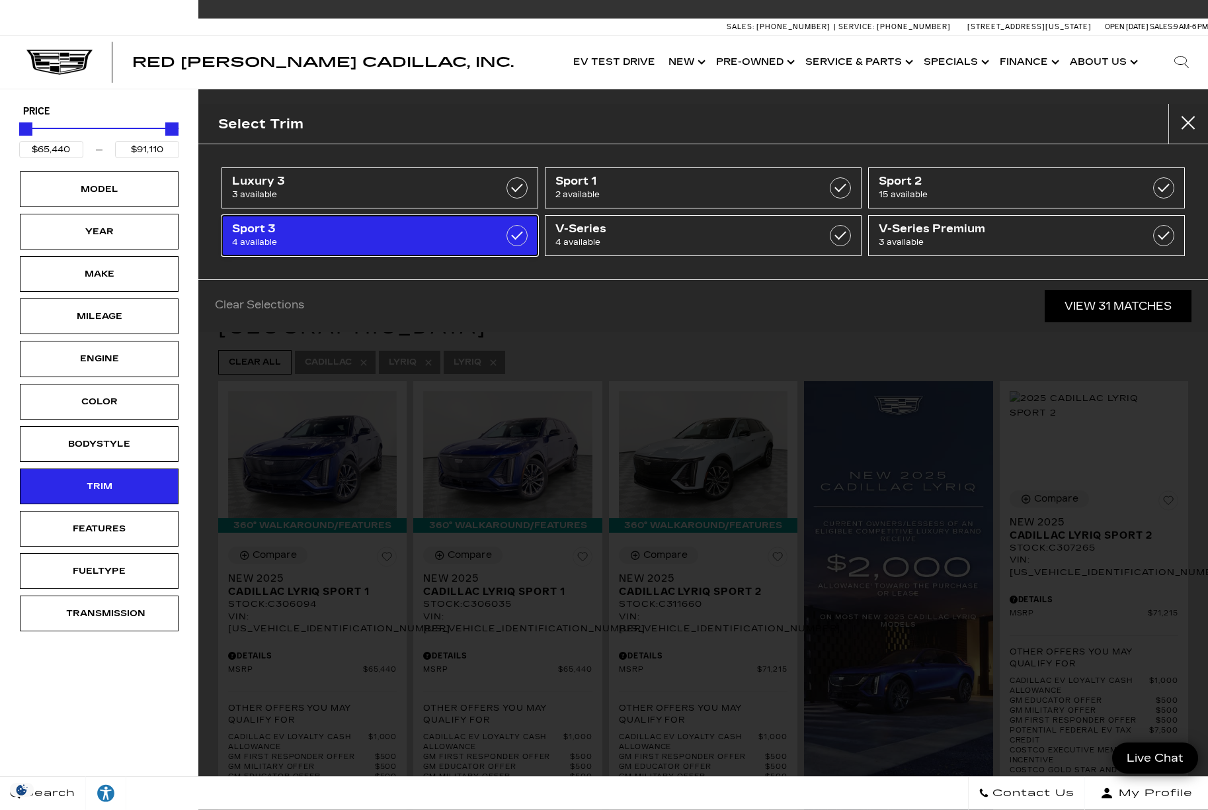
click at [443, 249] on link "Sport 3 4 available" at bounding box center [380, 235] width 317 height 41
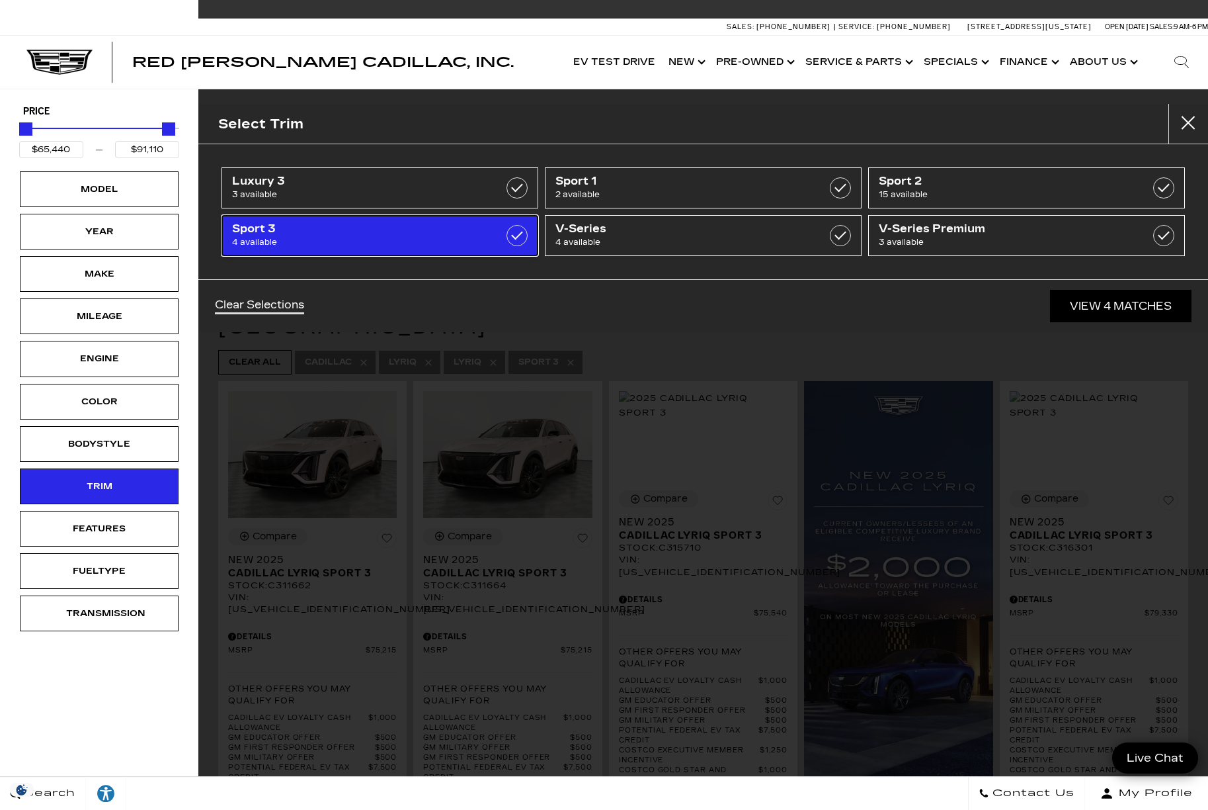
type input "$75,215"
type input "$79,330"
checkbox input "true"
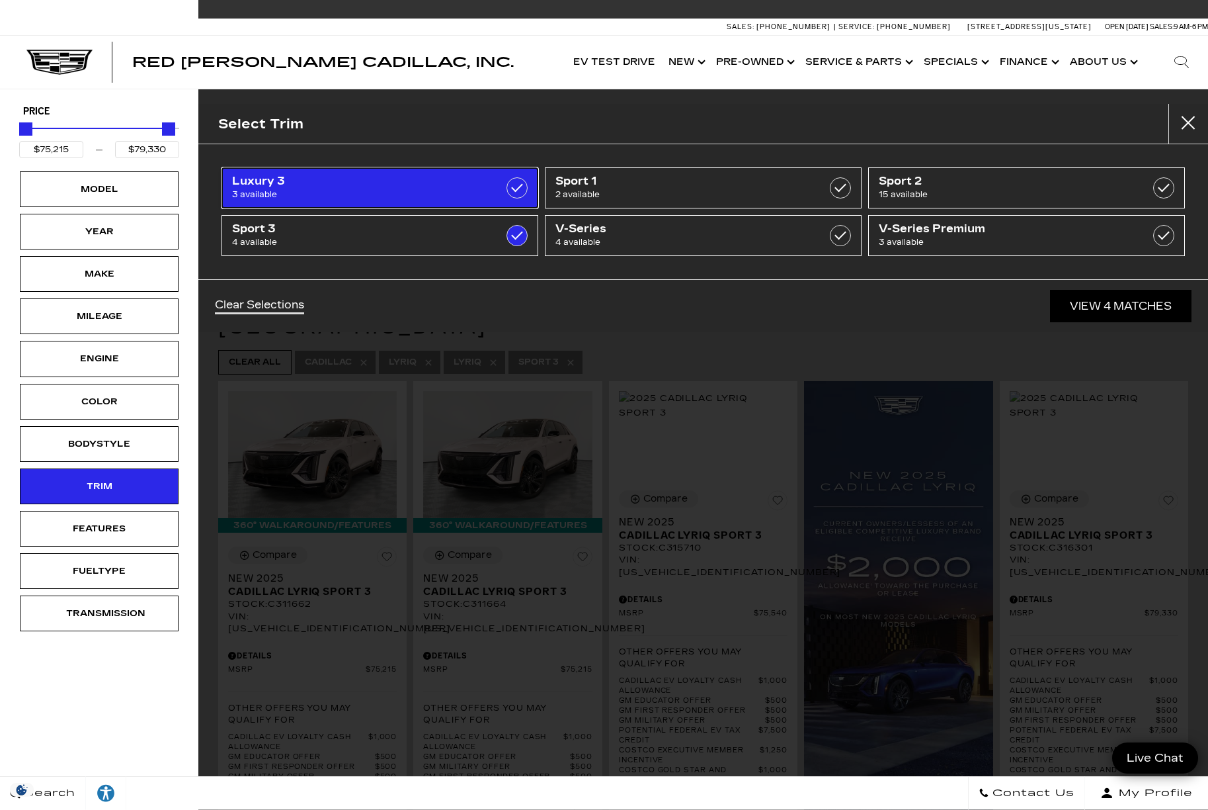
click at [402, 187] on span "Luxury 3" at bounding box center [357, 181] width 251 height 13
checkbox input "true"
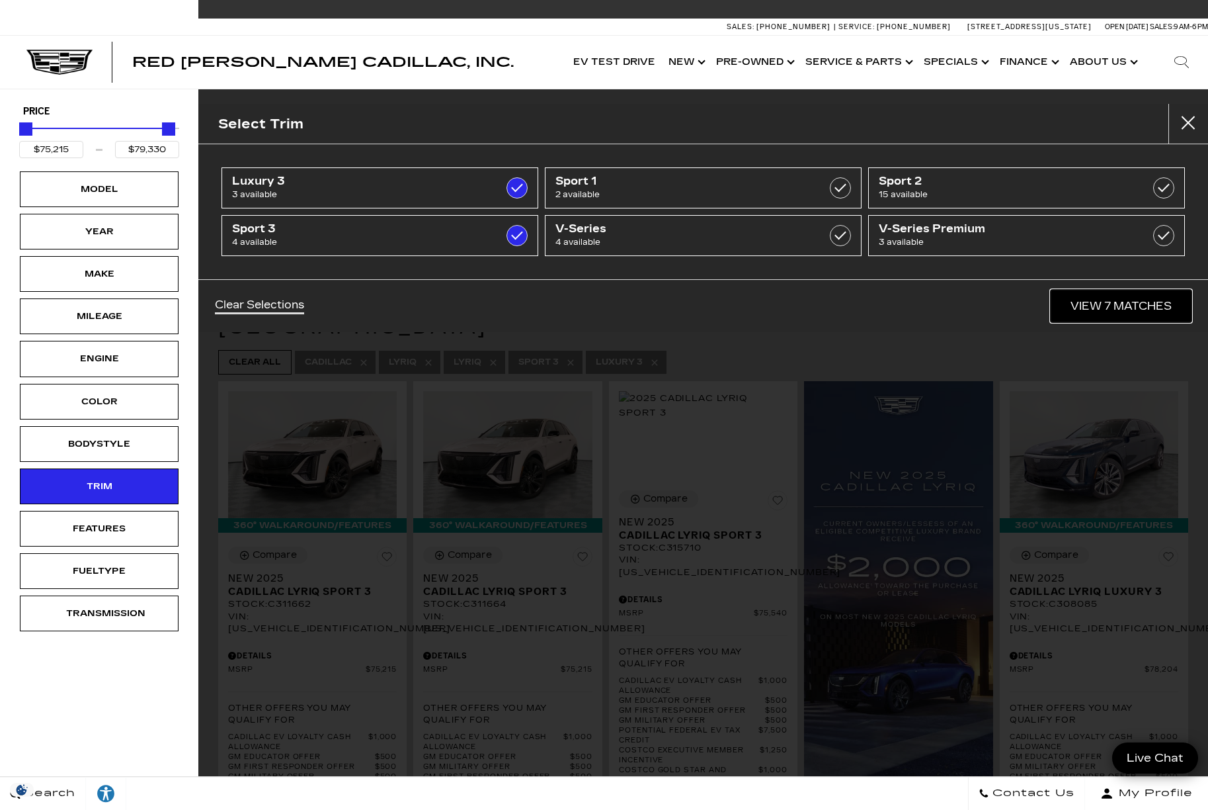
click at [1085, 298] on link "View 7 Matches" at bounding box center [1121, 306] width 141 height 32
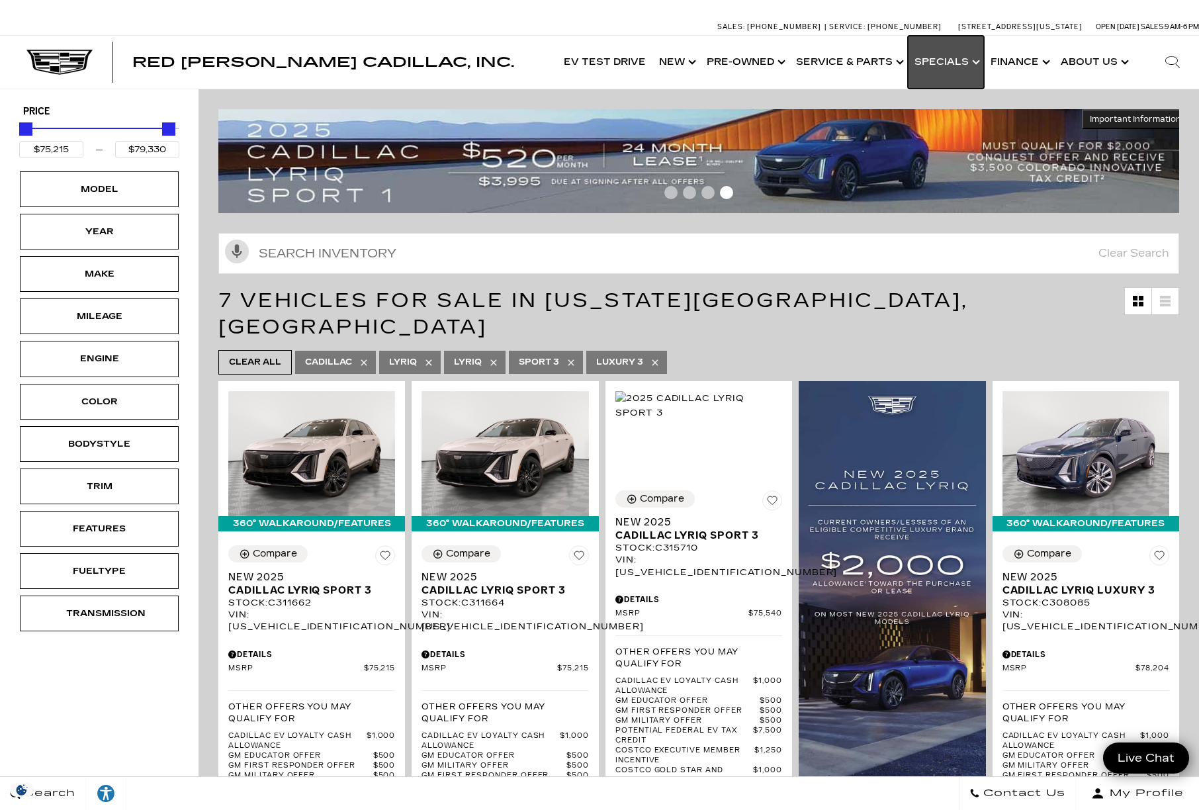
click at [960, 62] on link "Show Specials" at bounding box center [945, 62] width 76 height 53
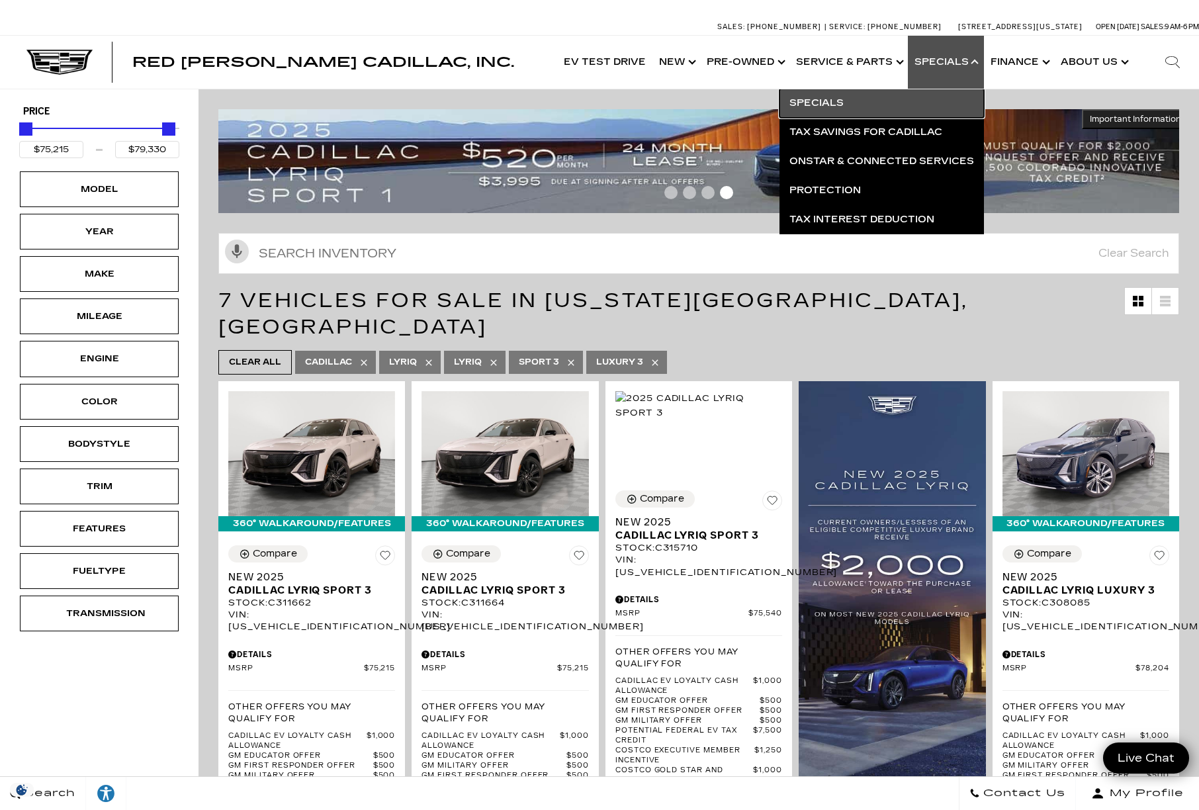
click at [857, 106] on link "Specials" at bounding box center [881, 103] width 204 height 29
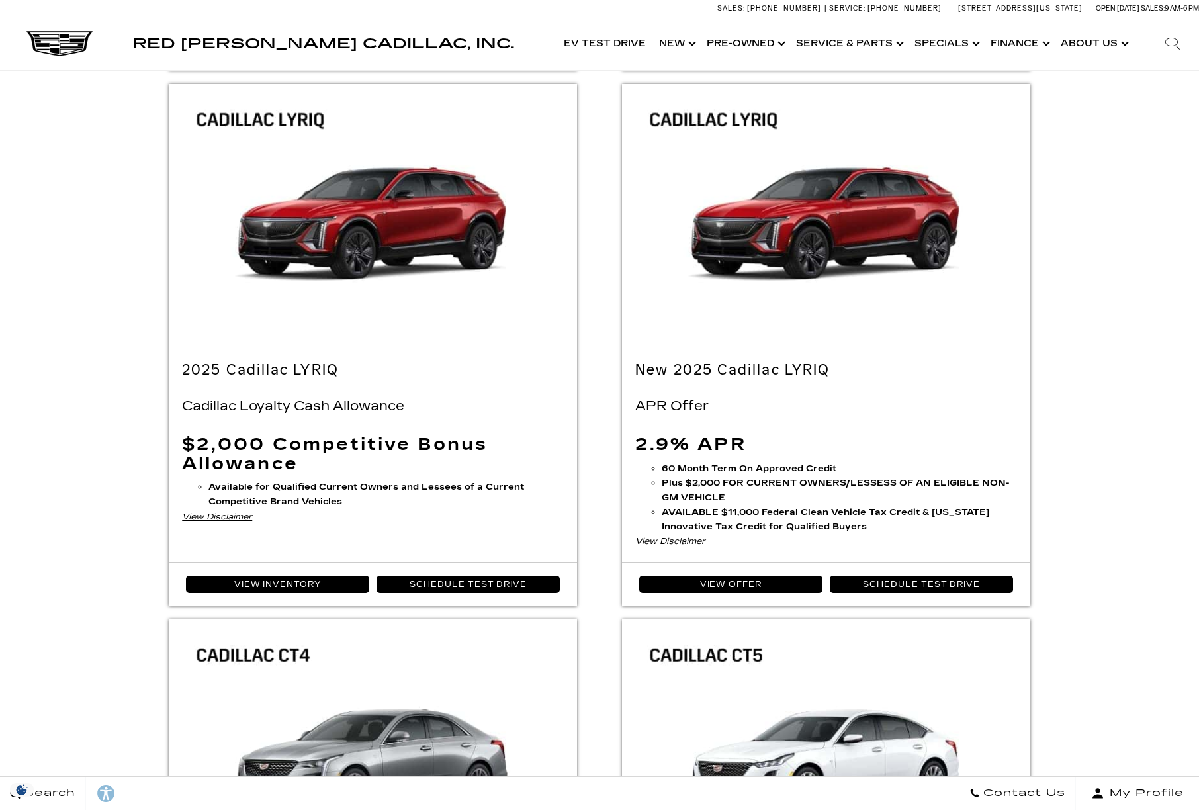
scroll to position [661, 0]
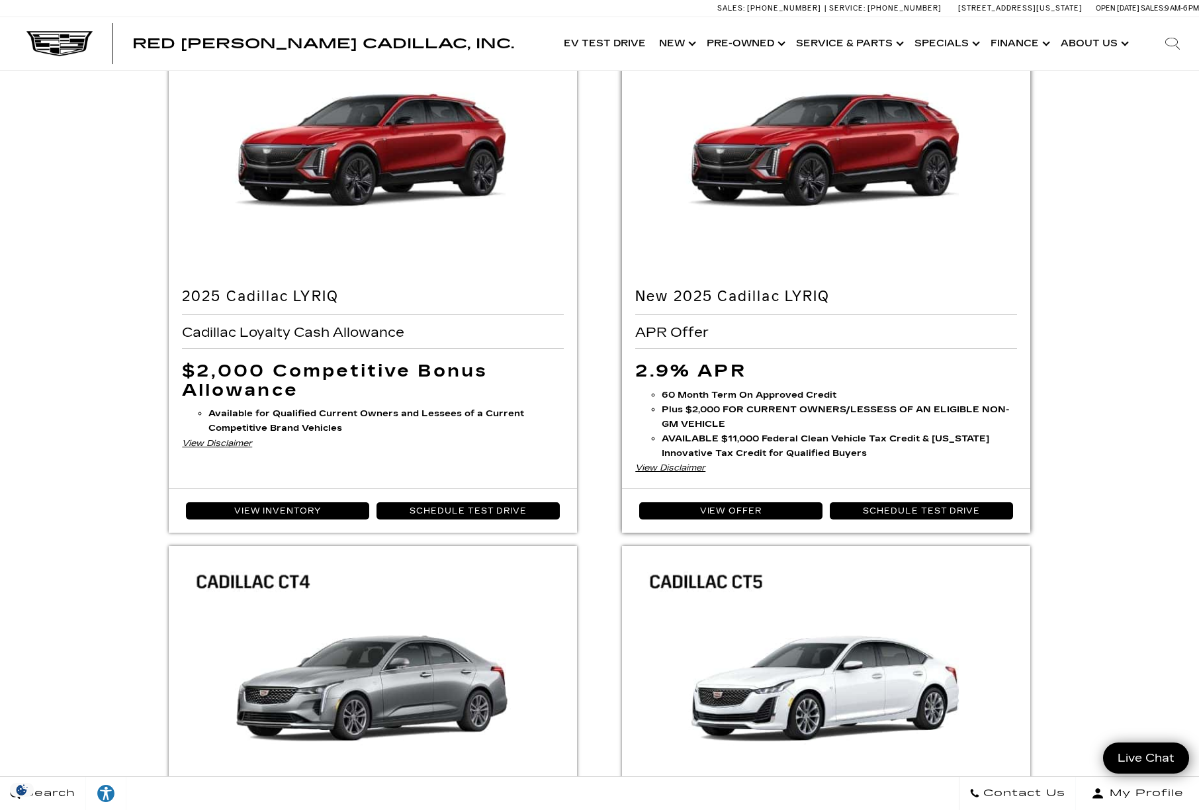
click at [681, 465] on div "View Disclaimer" at bounding box center [826, 467] width 382 height 15
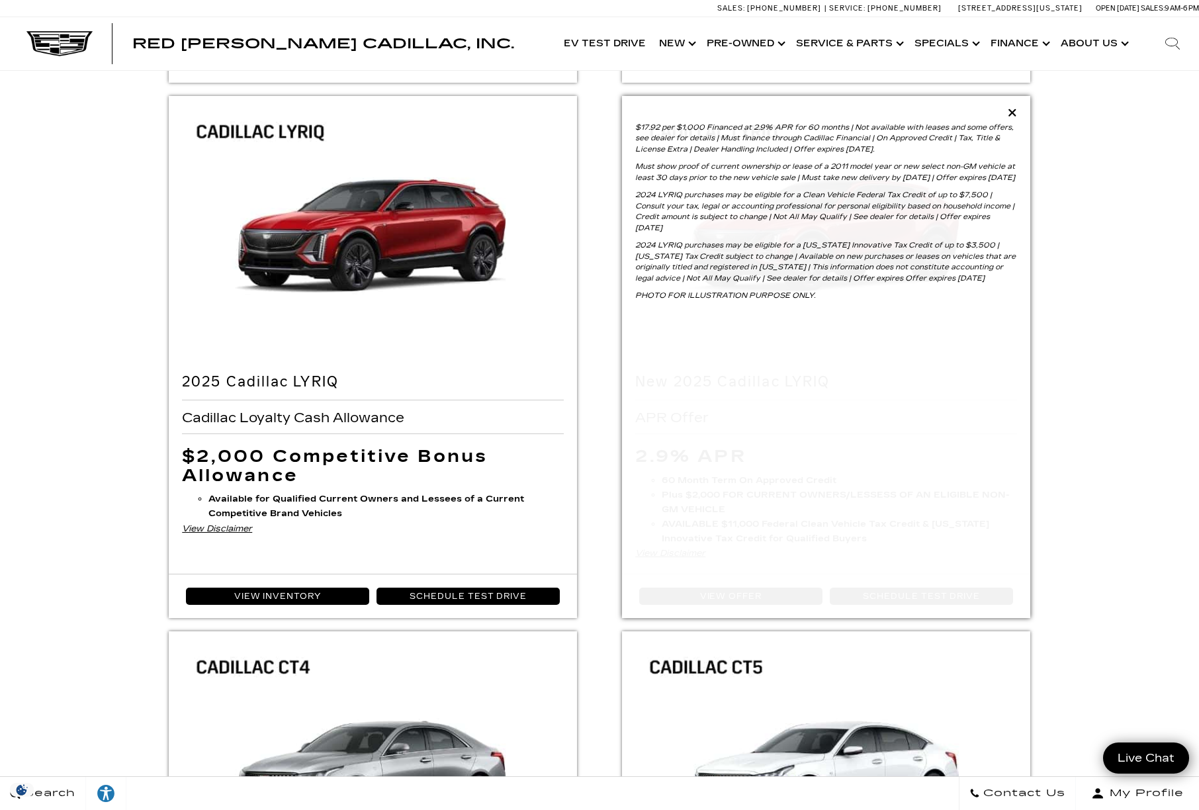
scroll to position [551, 0]
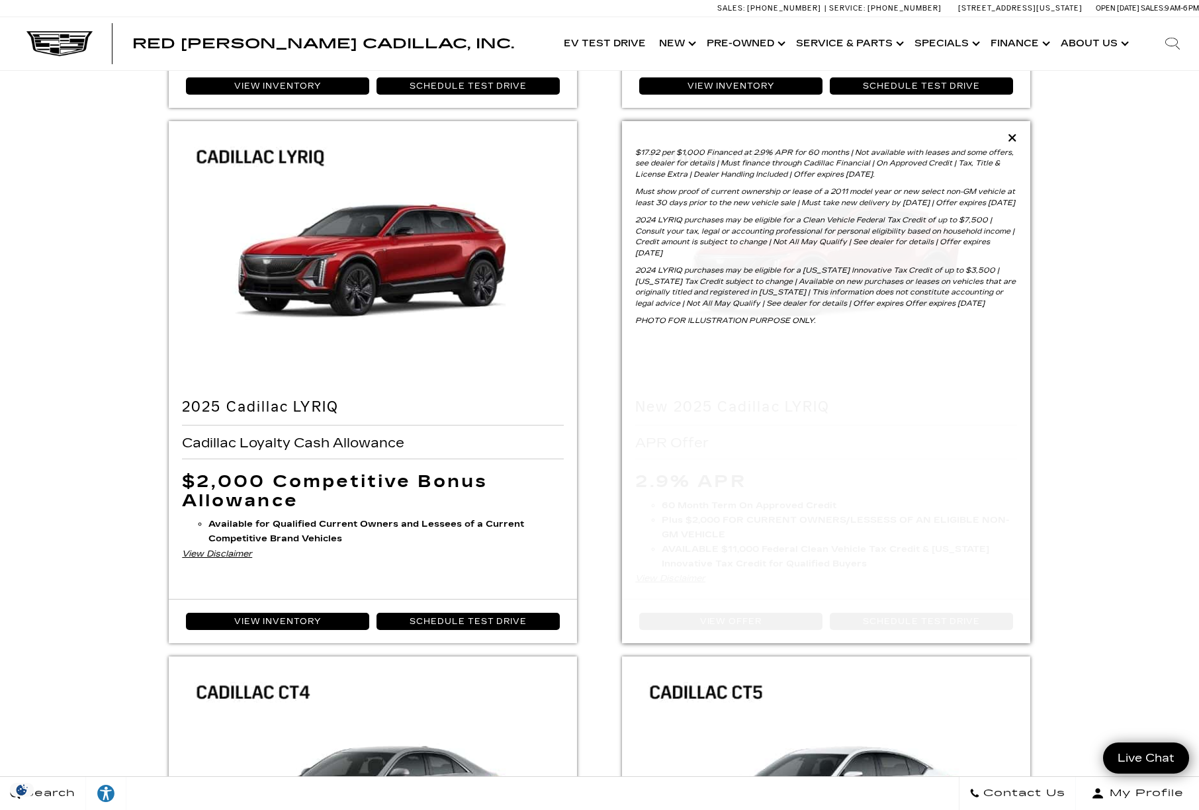
click at [1009, 142] on icon at bounding box center [1011, 138] width 9 height 12
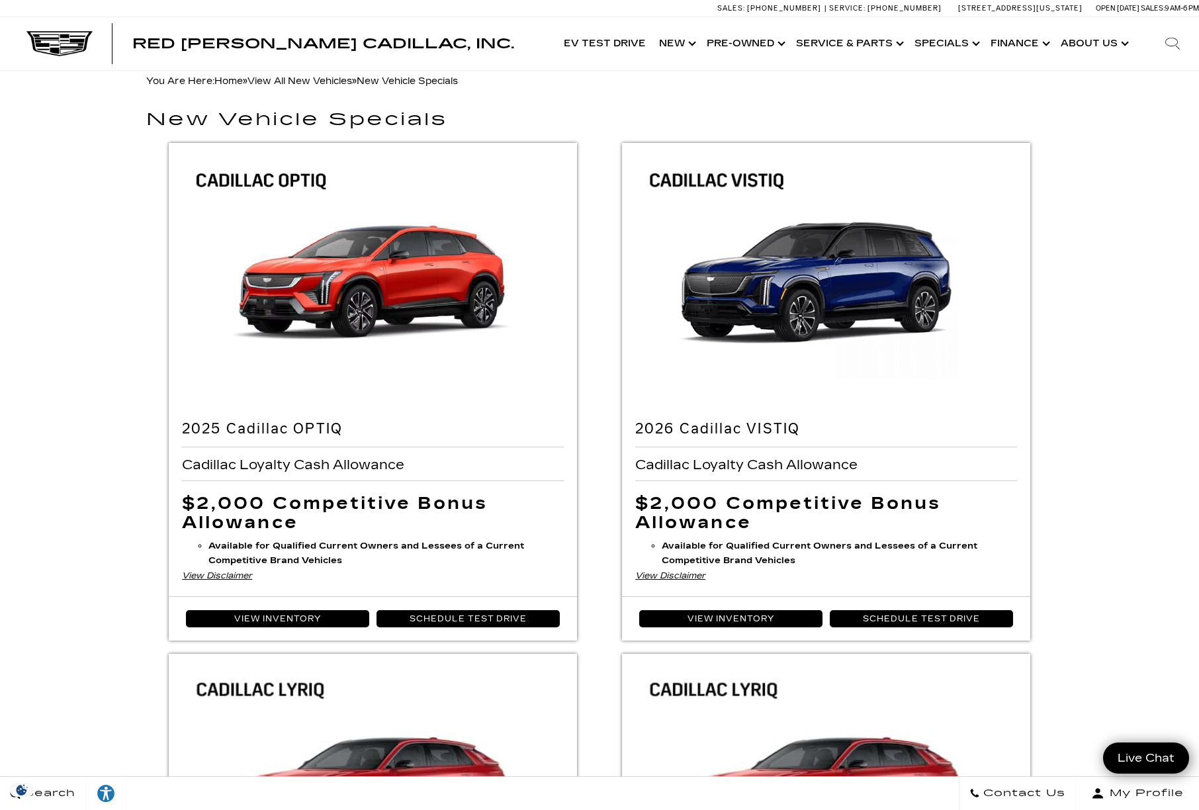
scroll to position [0, 0]
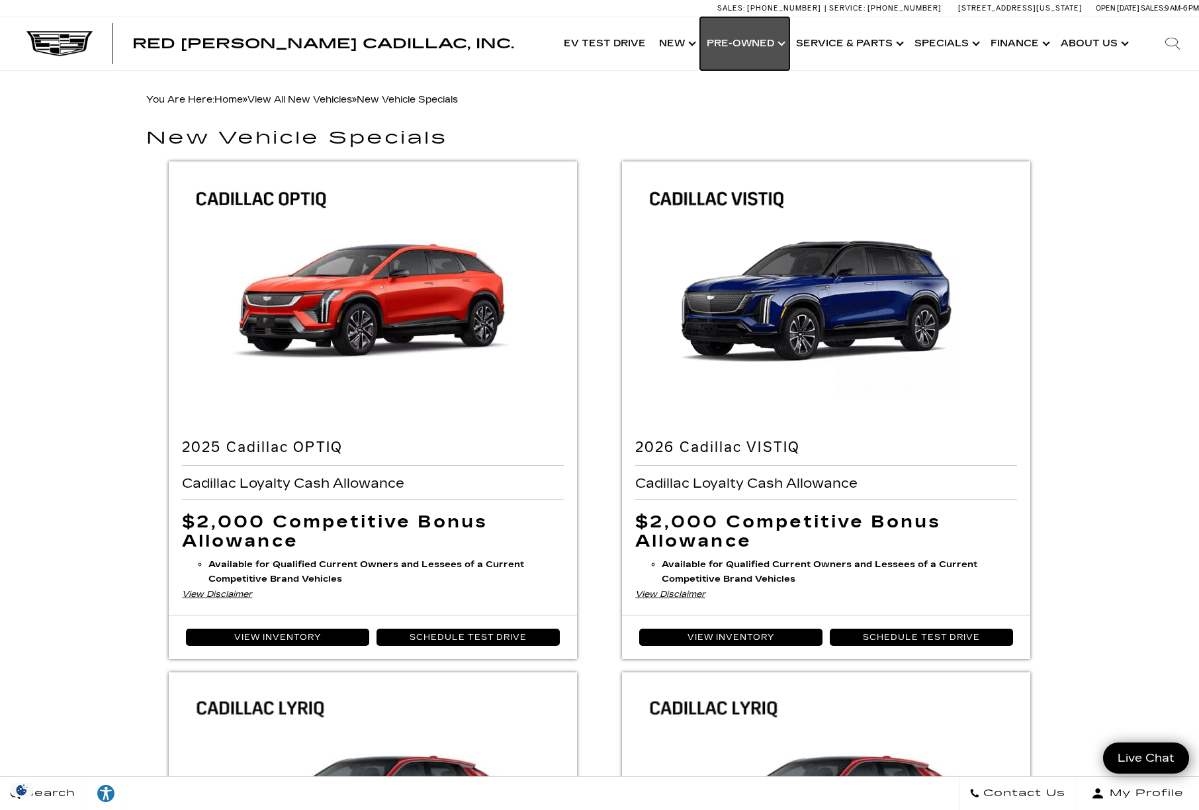
click at [767, 50] on link "Show Pre-Owned" at bounding box center [744, 43] width 89 height 53
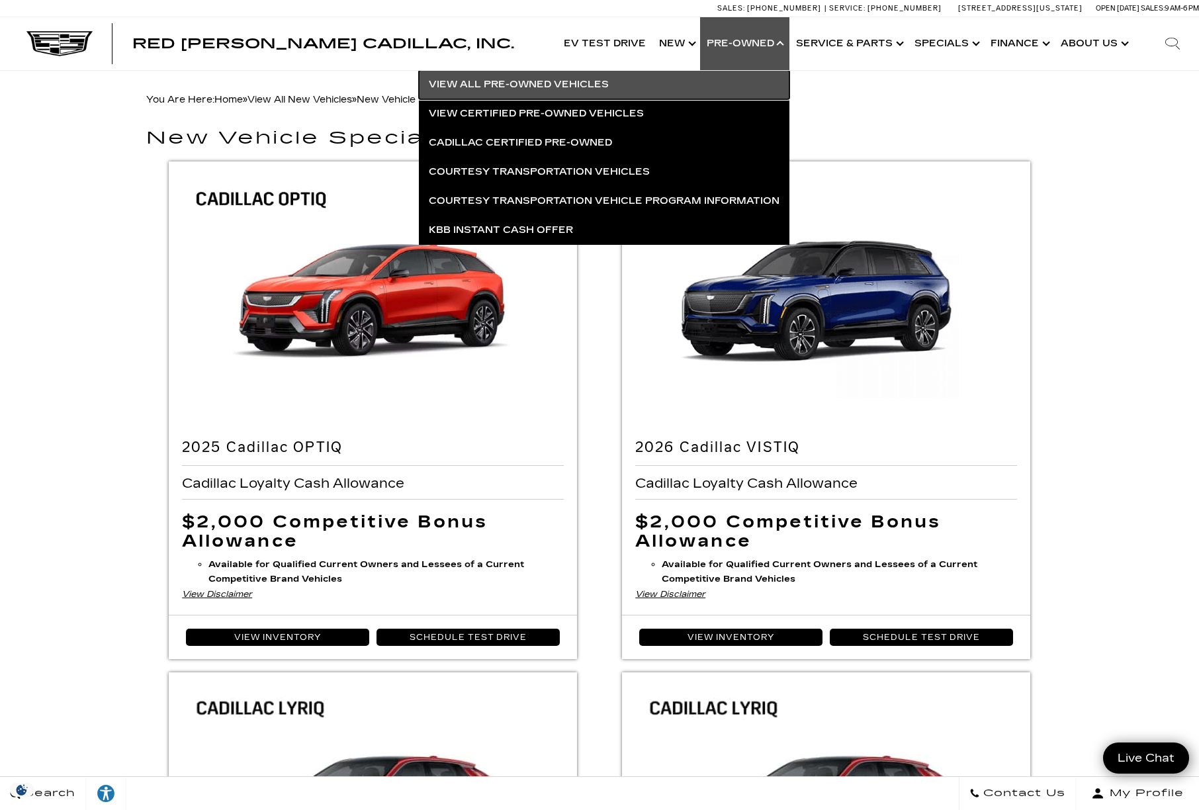
click at [597, 81] on link "View All Pre-Owned Vehicles" at bounding box center [604, 84] width 370 height 29
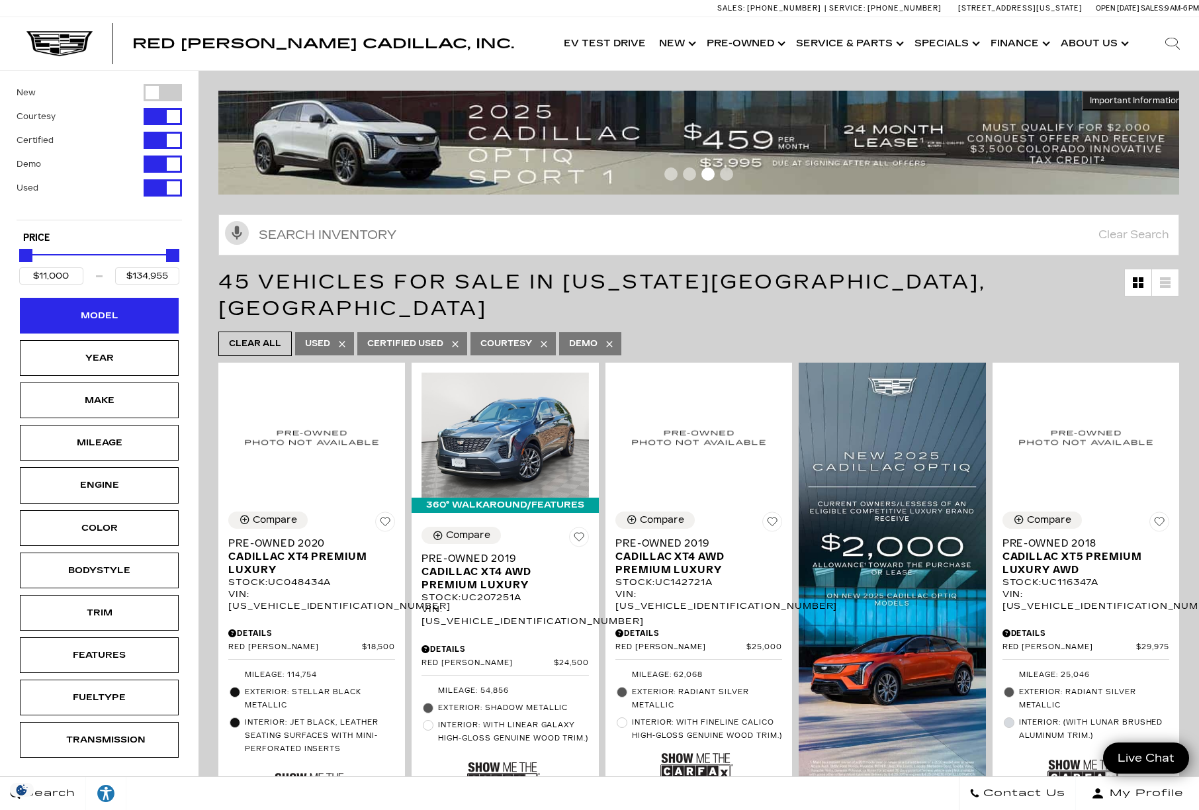
click at [93, 304] on div "Model" at bounding box center [99, 316] width 159 height 36
